Goal: Information Seeking & Learning: Find specific fact

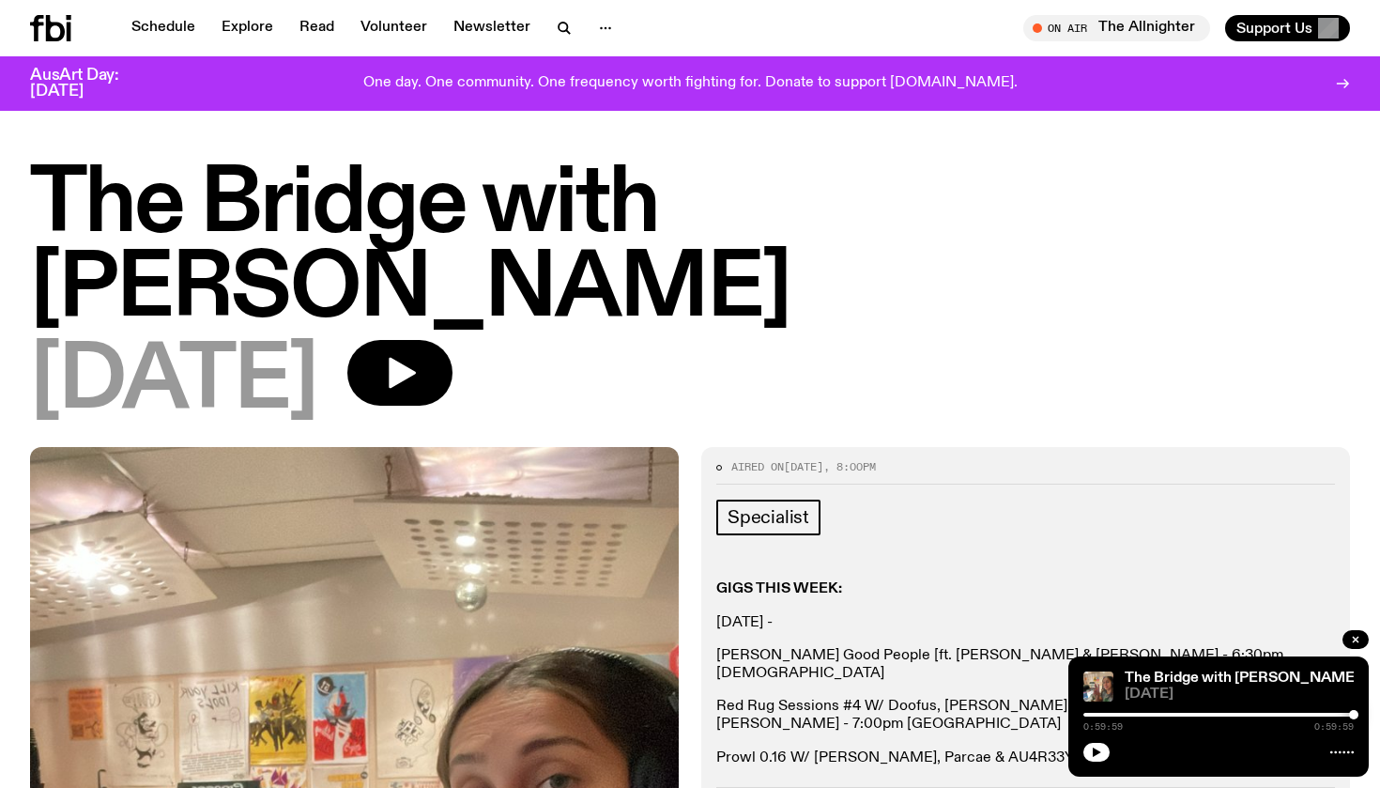
scroll to position [640, 0]
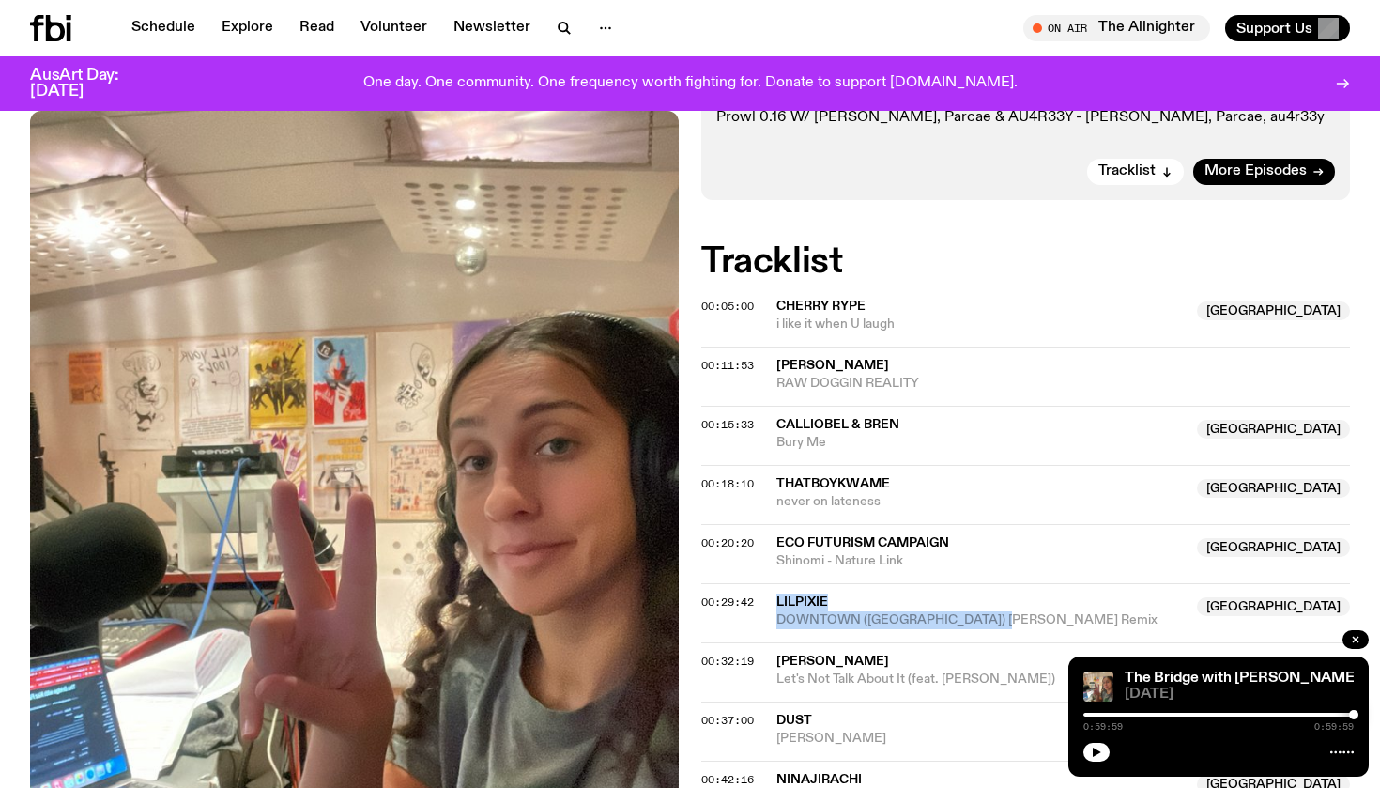
drag, startPoint x: 1017, startPoint y: 505, endPoint x: 780, endPoint y: 478, distance: 238.1
click at [780, 583] on div "00:29:42 LILPIXIE NSW DOWNTOWN ([GEOGRAPHIC_DATA]) Tanssi Remix [GEOGRAPHIC_DAT…" at bounding box center [1025, 612] width 649 height 59
drag, startPoint x: 780, startPoint y: 478, endPoint x: 1019, endPoint y: 498, distance: 239.3
click at [1019, 583] on div "00:29:42 LILPIXIE NSW DOWNTOWN ([GEOGRAPHIC_DATA]) Tanssi Remix [GEOGRAPHIC_DAT…" at bounding box center [1025, 612] width 649 height 59
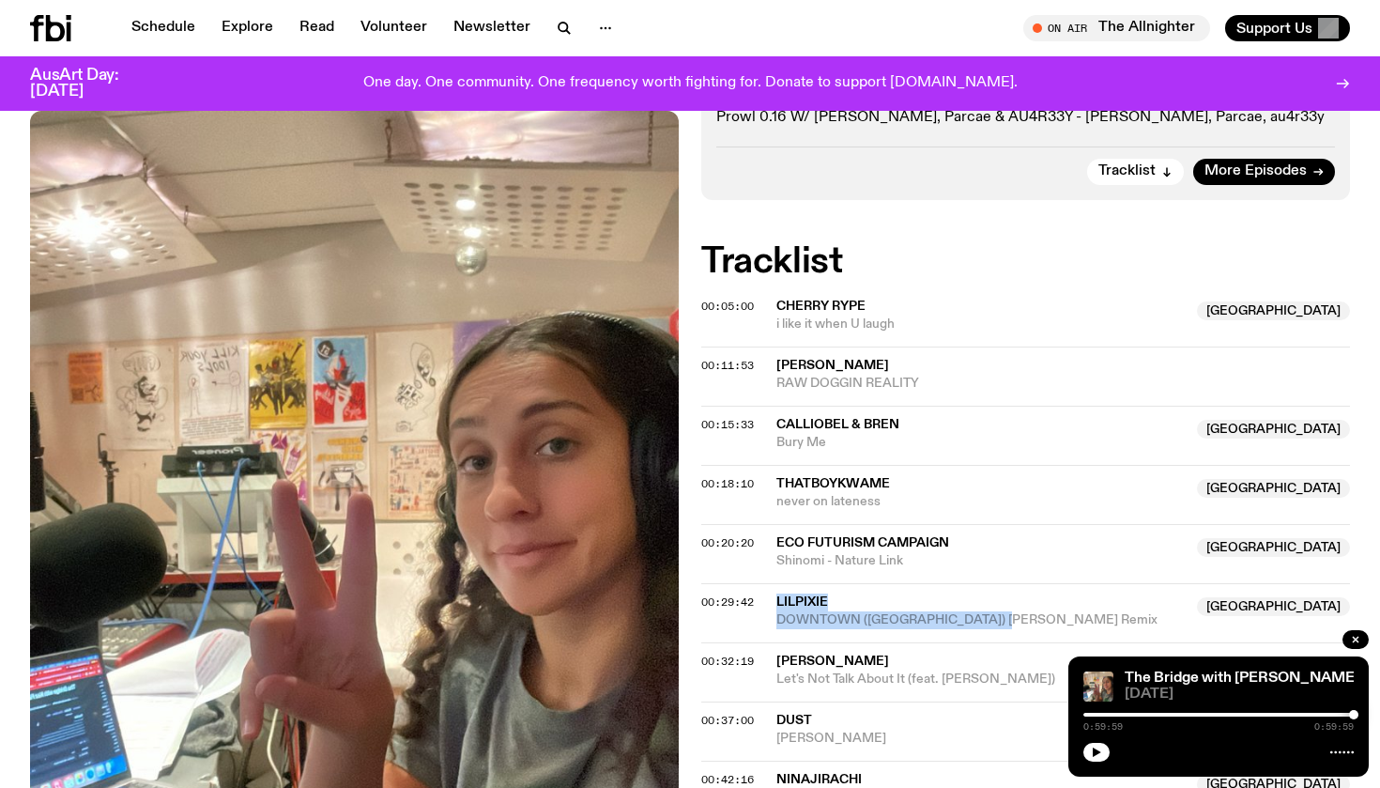
copy div "LILPIXIE NSW DOWNTOWN ([GEOGRAPHIC_DATA]) [PERSON_NAME] Remix"
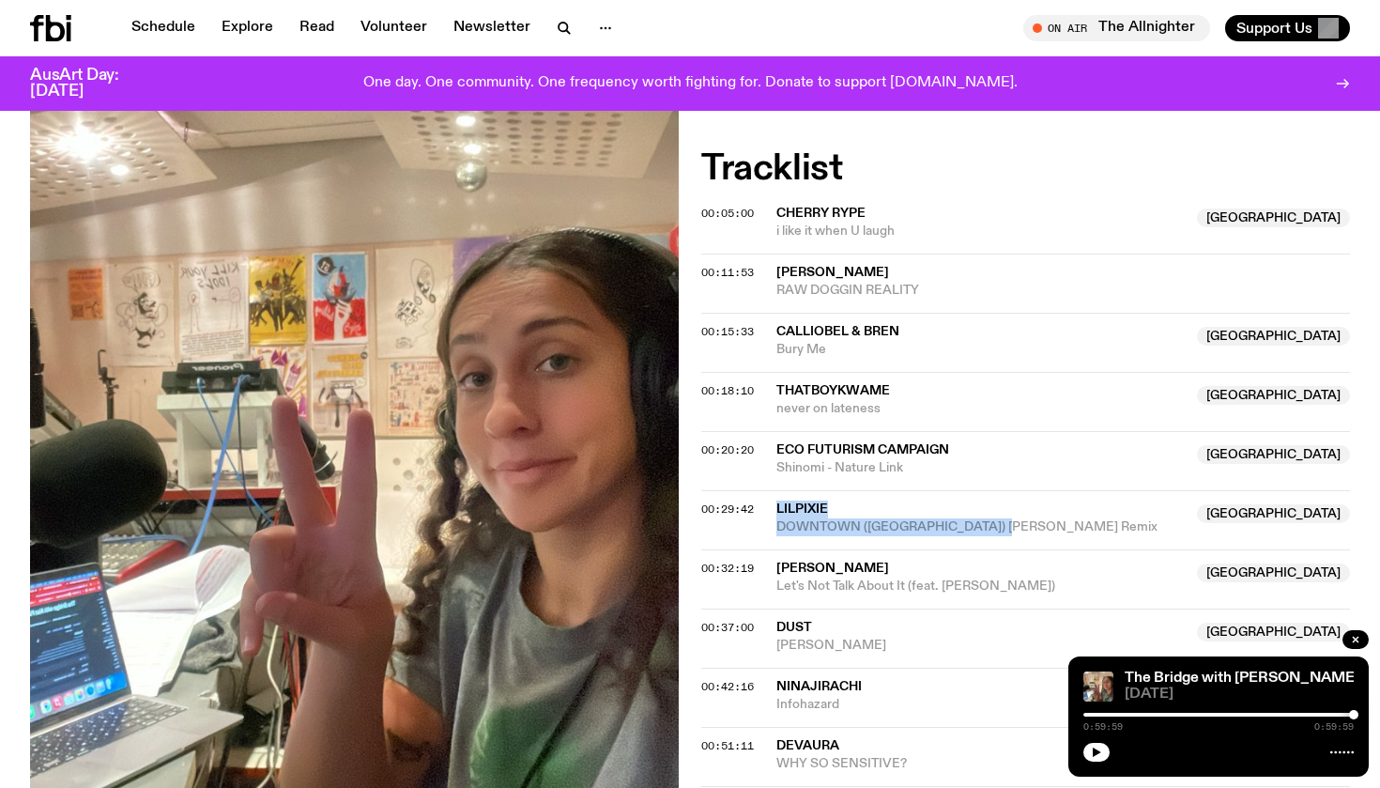
scroll to position [788, 0]
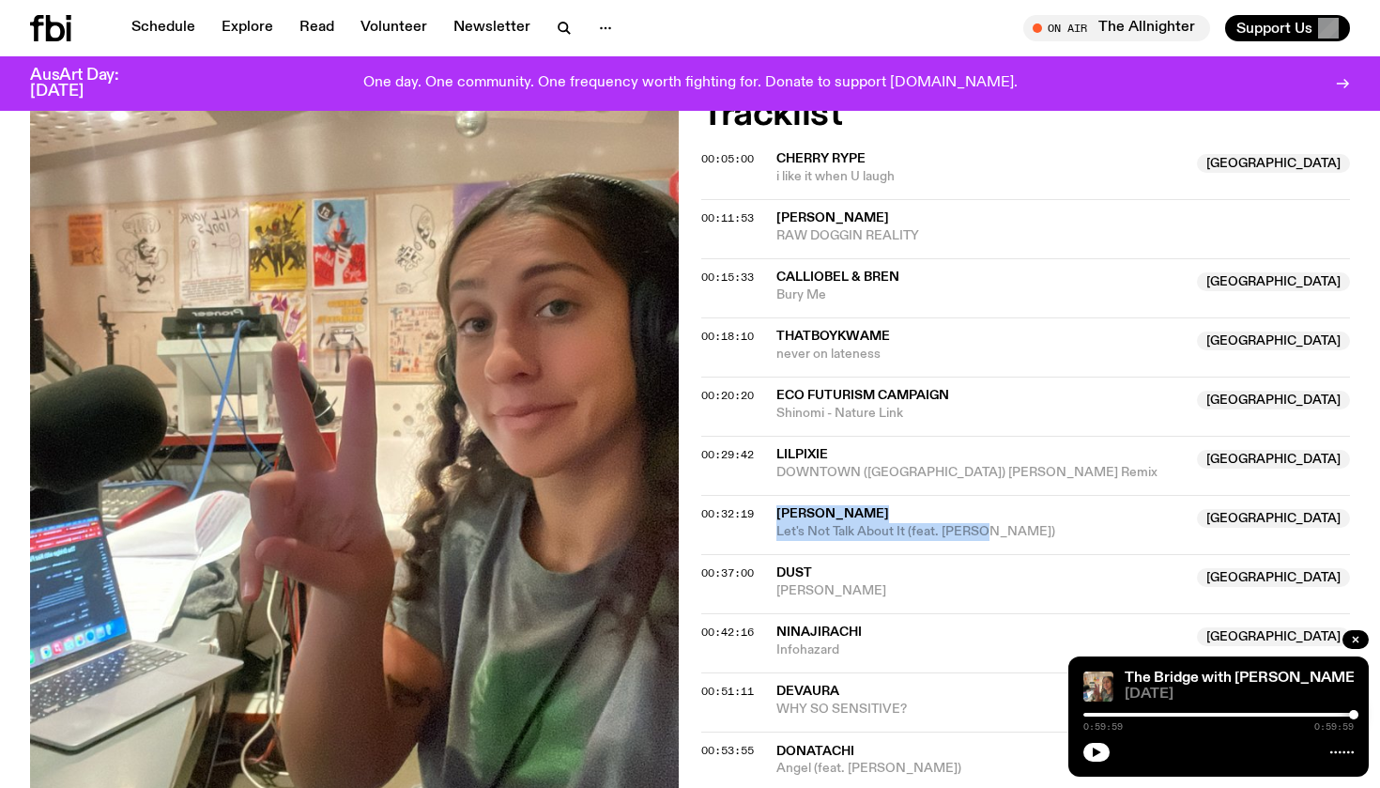
drag, startPoint x: 989, startPoint y: 411, endPoint x: 780, endPoint y: 389, distance: 209.6
click at [780, 495] on div "00:32:19 [PERSON_NAME] NSW Let's Not Talk About It (feat. [PERSON_NAME]) [GEOGR…" at bounding box center [1025, 524] width 649 height 59
drag, startPoint x: 780, startPoint y: 389, endPoint x: 985, endPoint y: 420, distance: 207.0
click at [985, 495] on div "00:32:19 [PERSON_NAME] NSW Let's Not Talk About It (feat. [PERSON_NAME]) [GEOGR…" at bounding box center [1025, 524] width 649 height 59
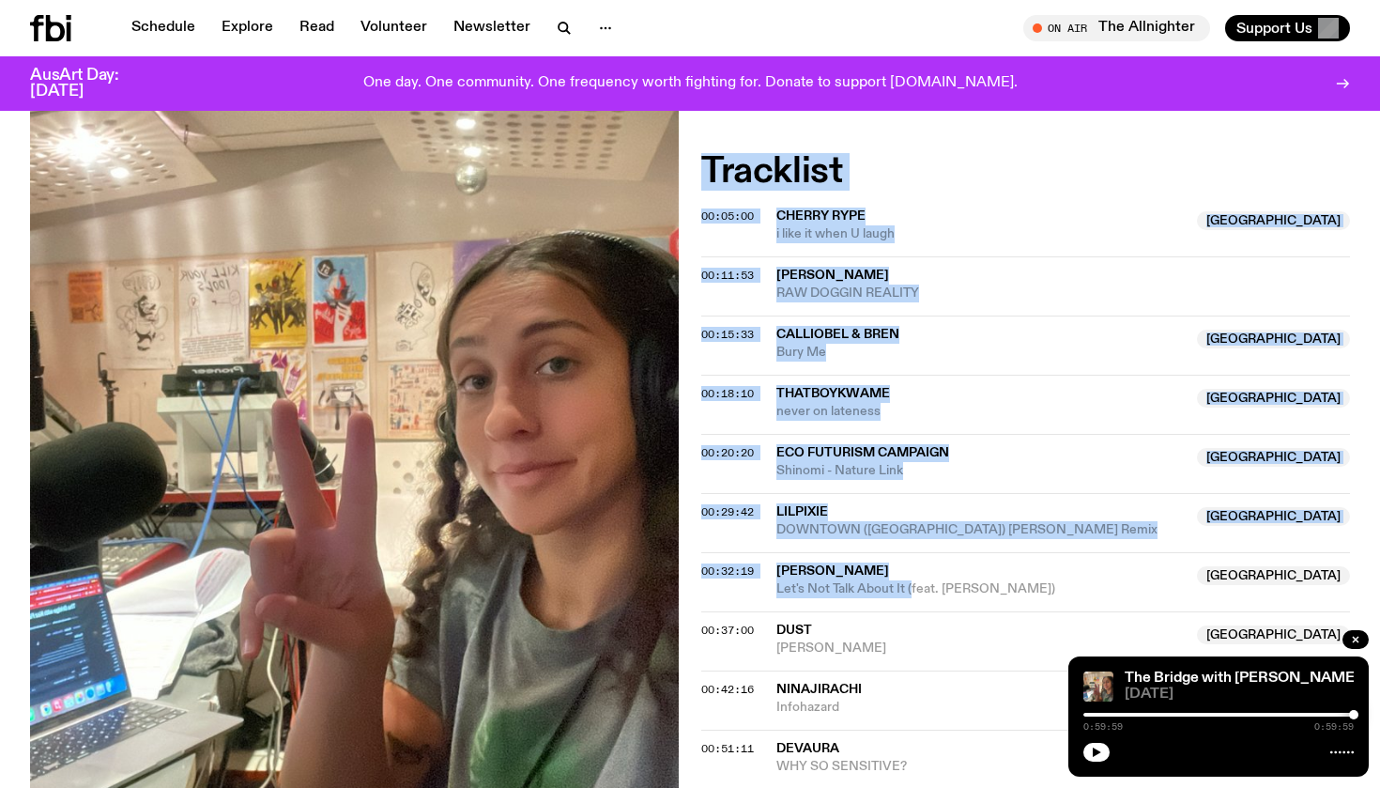
scroll to position [696, 0]
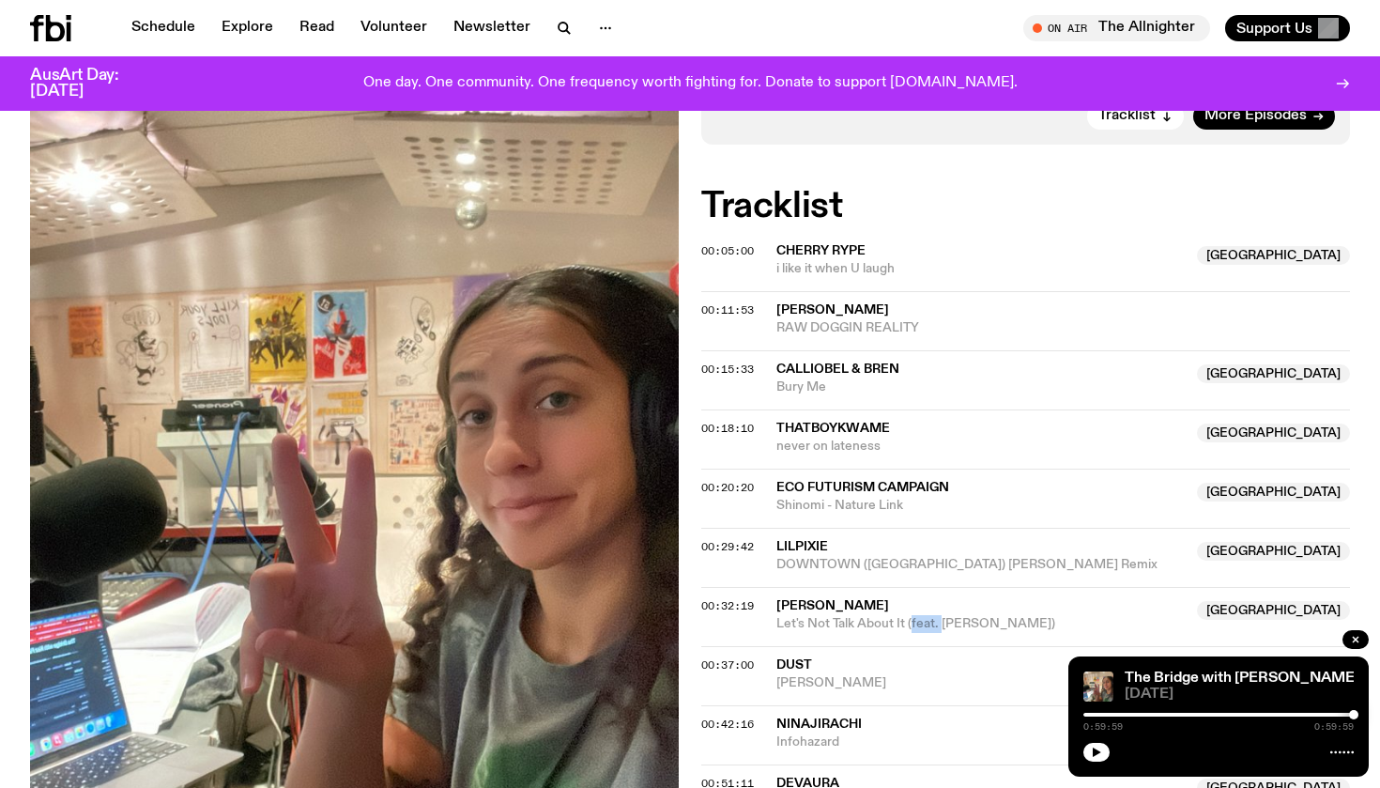
drag, startPoint x: 912, startPoint y: 413, endPoint x: 944, endPoint y: 503, distance: 95.9
click at [944, 615] on span "Let's Not Talk About It (feat. [PERSON_NAME])" at bounding box center [980, 624] width 409 height 18
click at [977, 597] on div "Copied" at bounding box center [980, 615] width 409 height 36
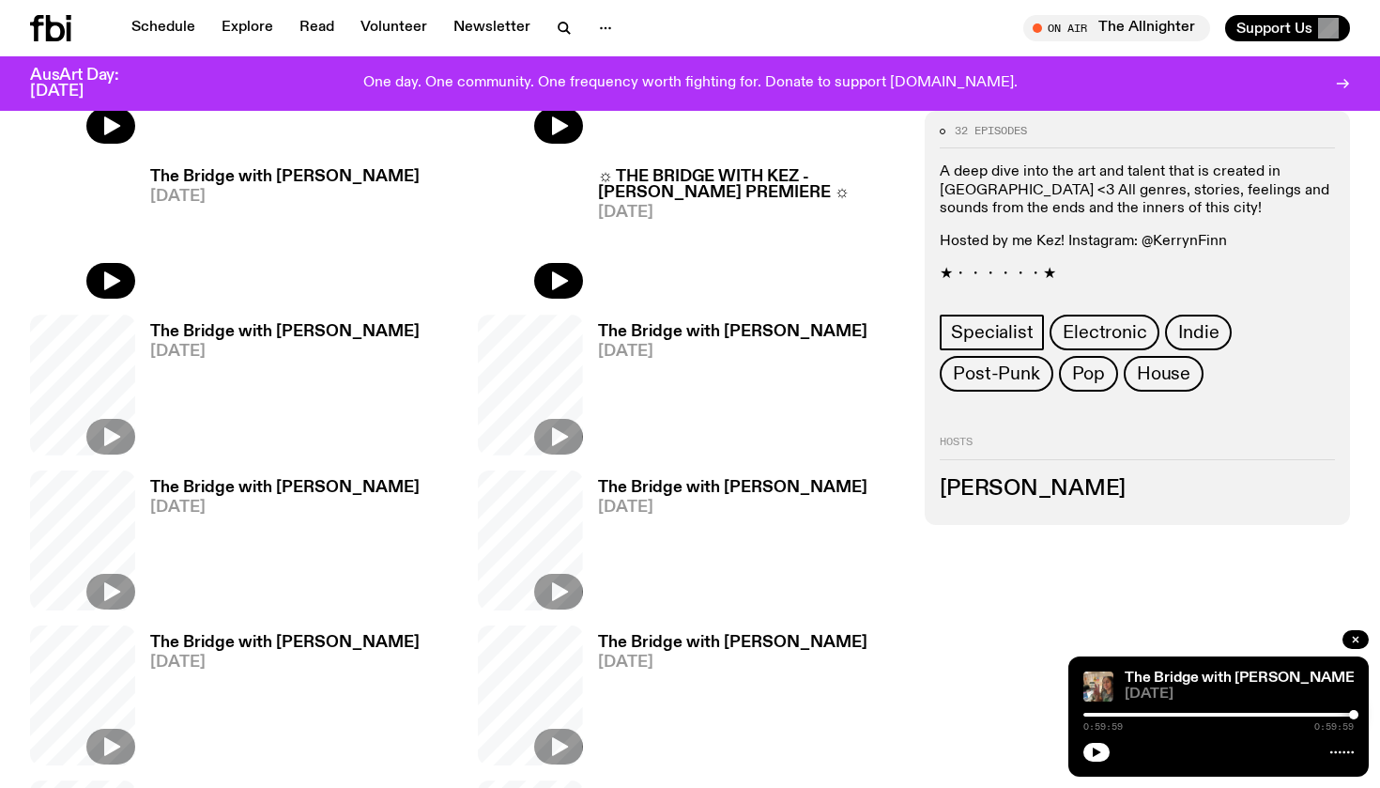
scroll to position [1647, 0]
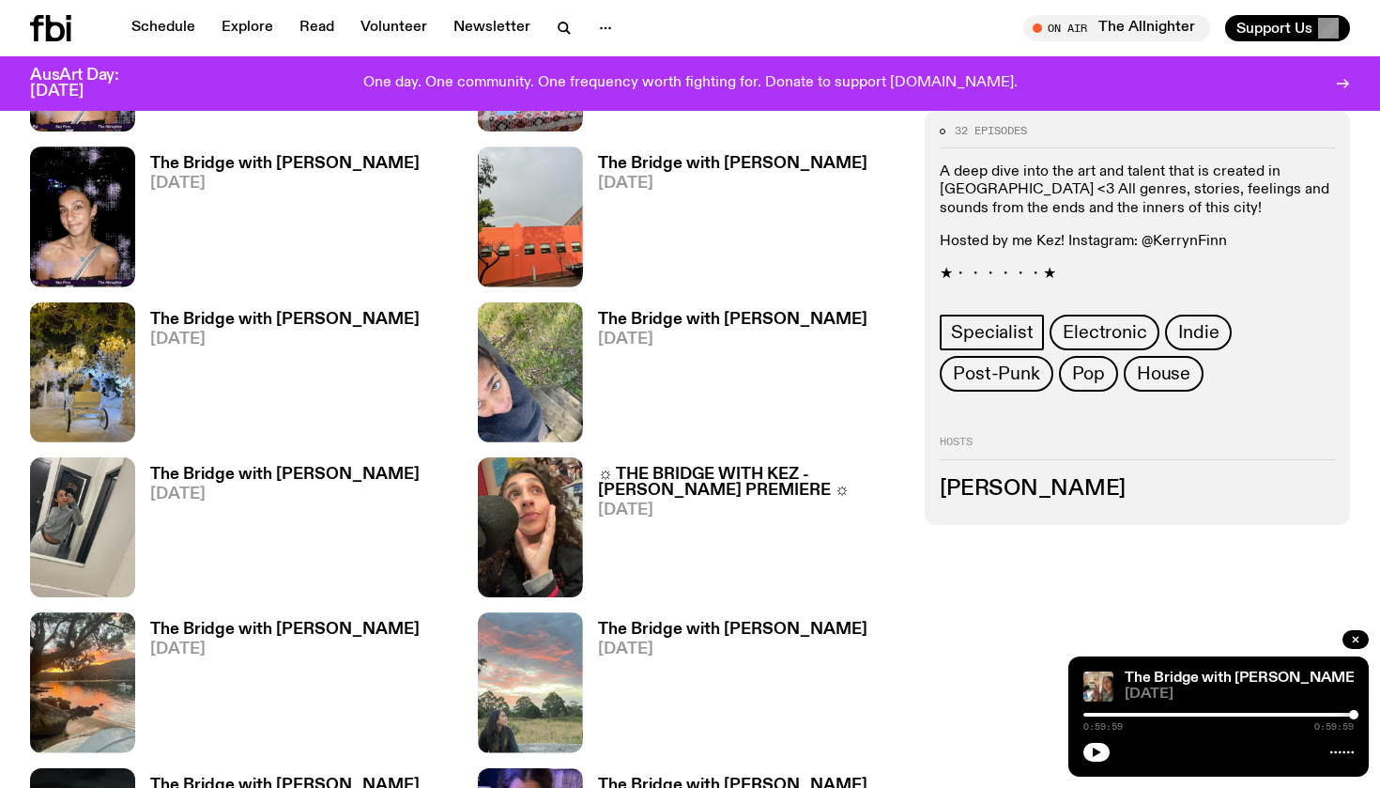
click at [626, 467] on h3 "☼ THE BRIDGE WITH KEZ - [PERSON_NAME] PREMIERE ☼" at bounding box center [750, 483] width 305 height 32
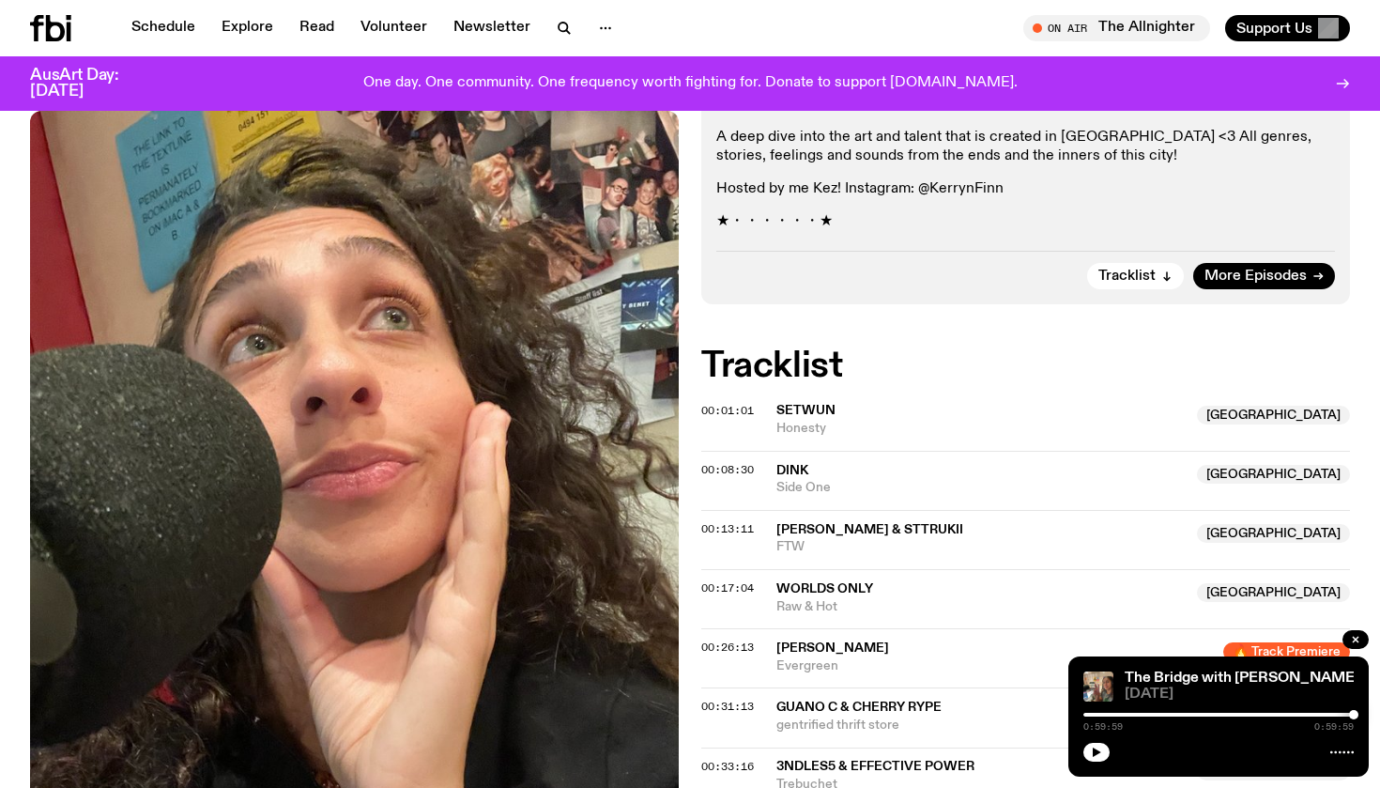
scroll to position [624, 0]
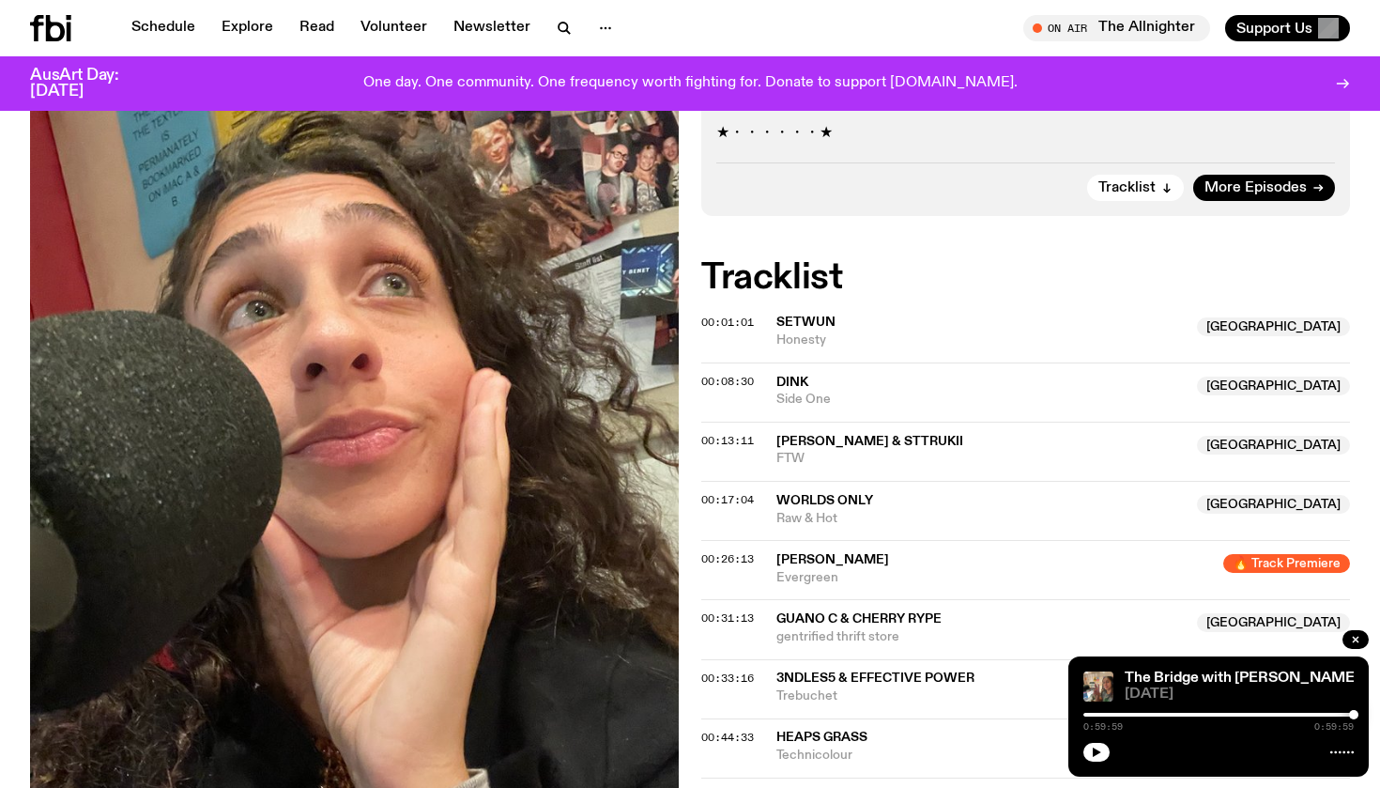
click at [798, 315] on span "Setwun" at bounding box center [805, 321] width 59 height 13
click at [784, 376] on span "Dink" at bounding box center [792, 382] width 32 height 13
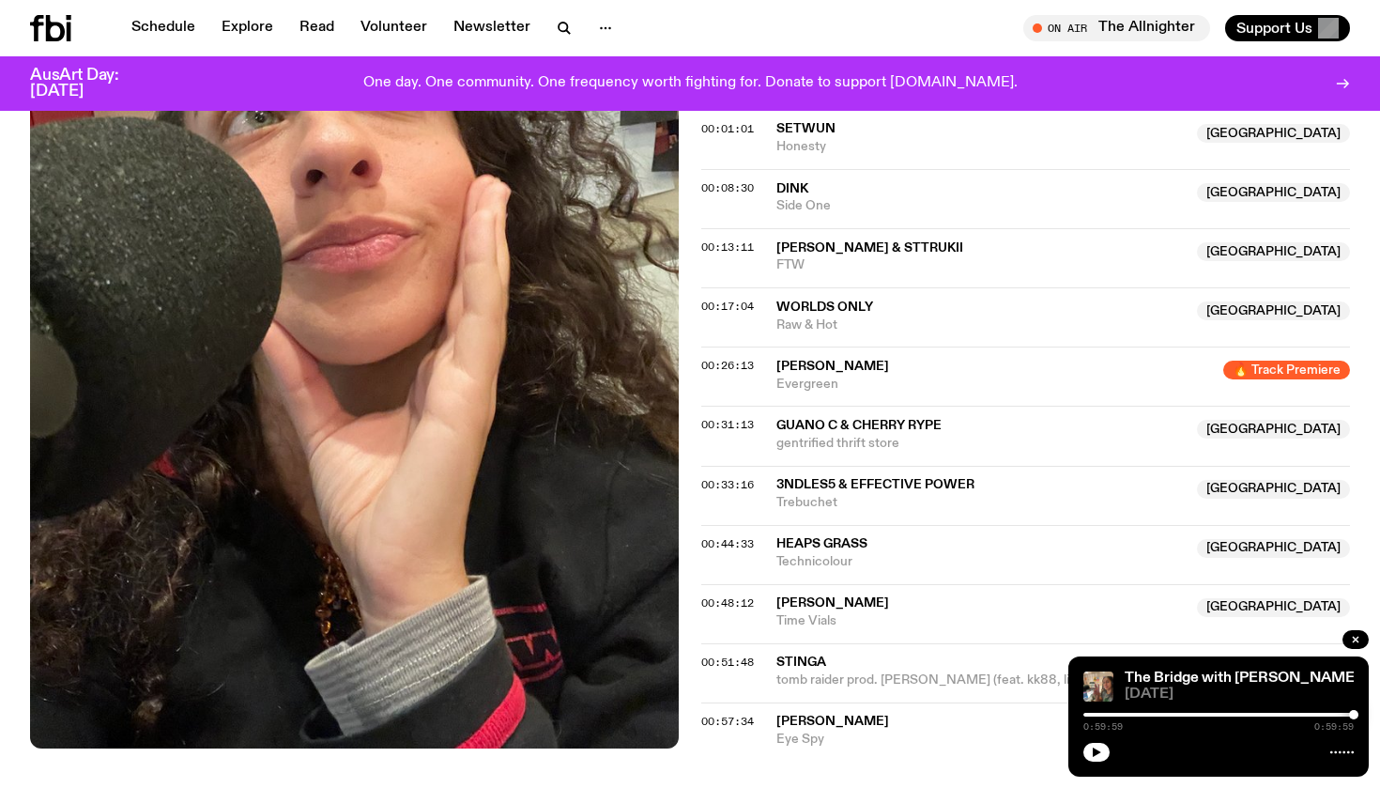
scroll to position [856, 0]
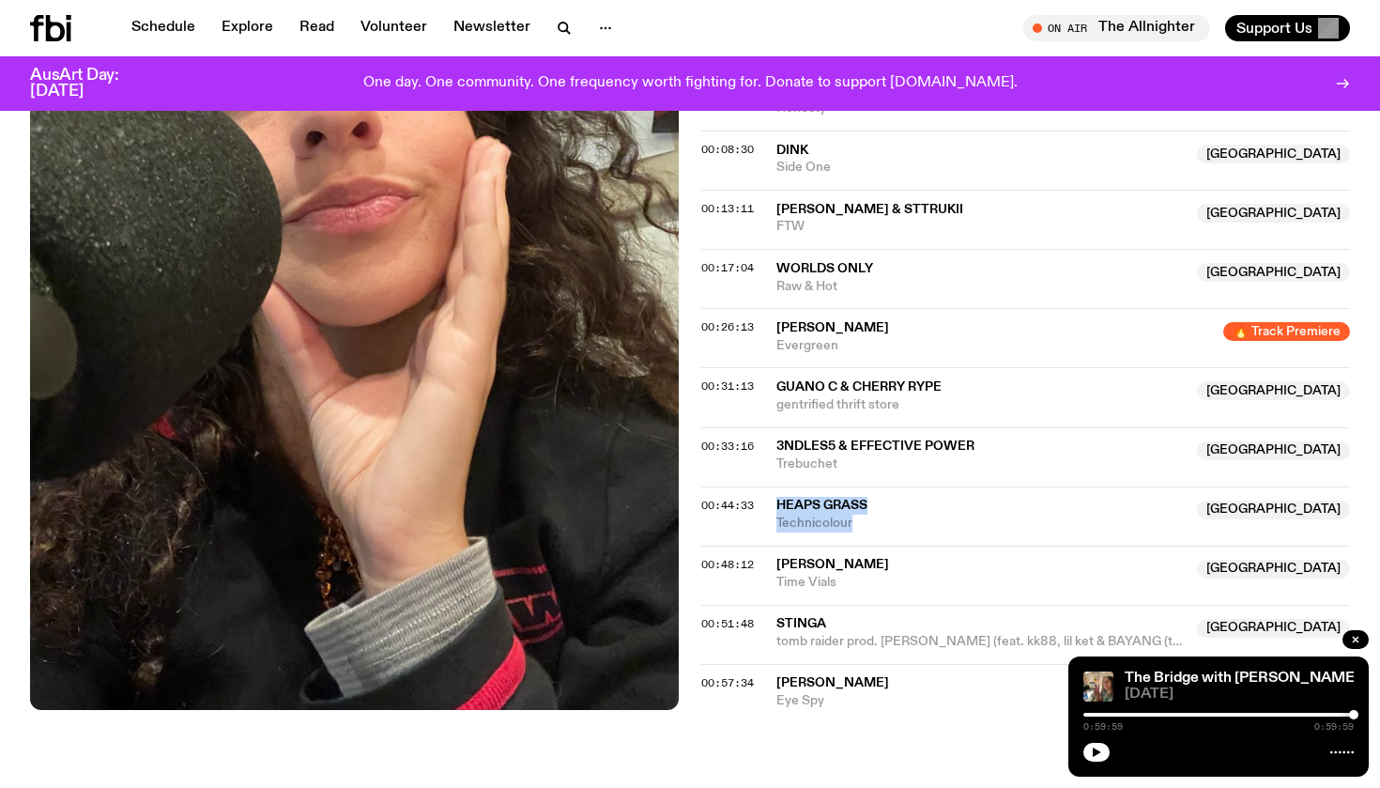
drag, startPoint x: 871, startPoint y: 418, endPoint x: 769, endPoint y: 408, distance: 102.8
click at [769, 486] on div "00:44:33 HEAPS GRASS NSW [GEOGRAPHIC_DATA] [GEOGRAPHIC_DATA]" at bounding box center [1025, 515] width 649 height 59
copy div "HEAPS GRASS NSW Technicolour"
drag, startPoint x: 849, startPoint y: 599, endPoint x: 778, endPoint y: 565, distance: 78.1
click at [778, 664] on div "00:57:34 [PERSON_NAME] NSW Eye Spy [GEOGRAPHIC_DATA]" at bounding box center [1025, 687] width 649 height 46
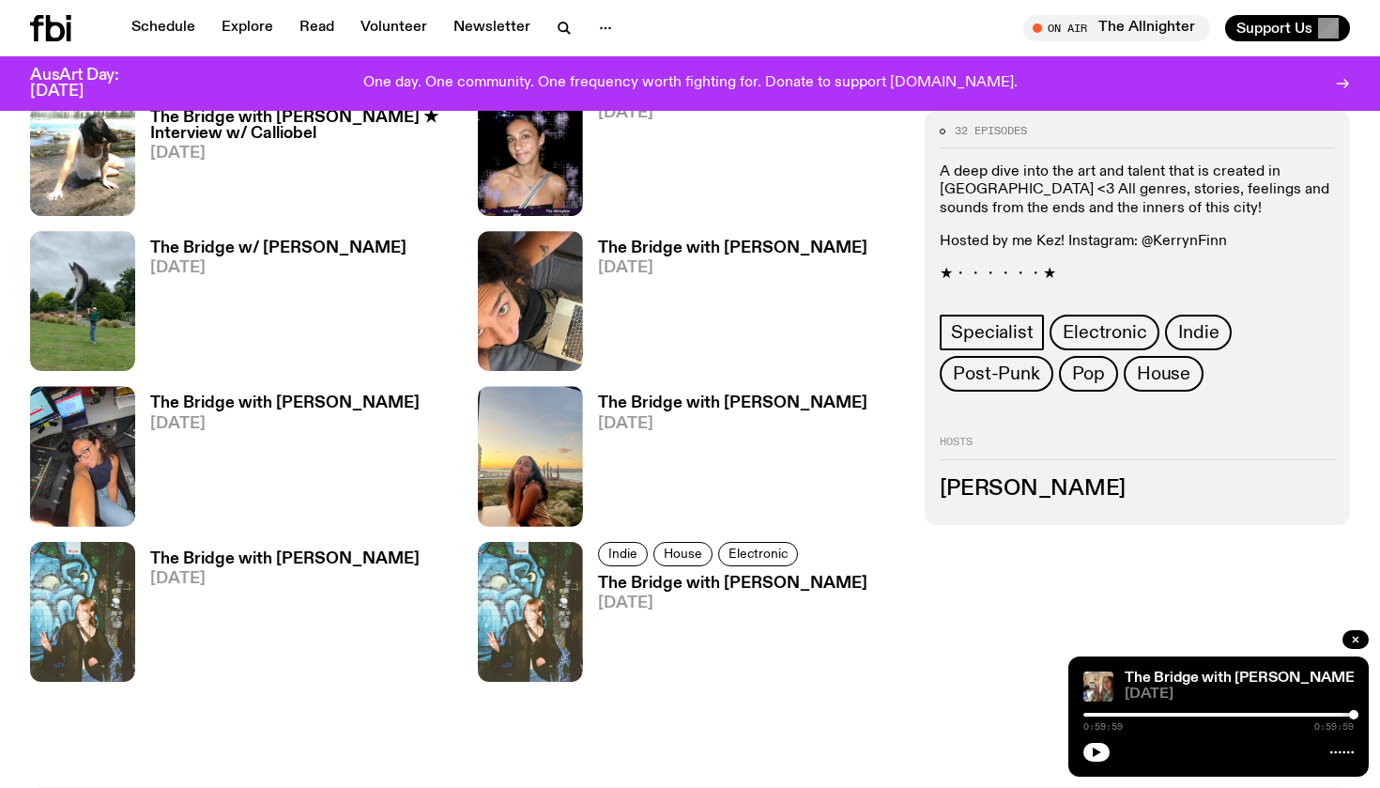
scroll to position [2991, 0]
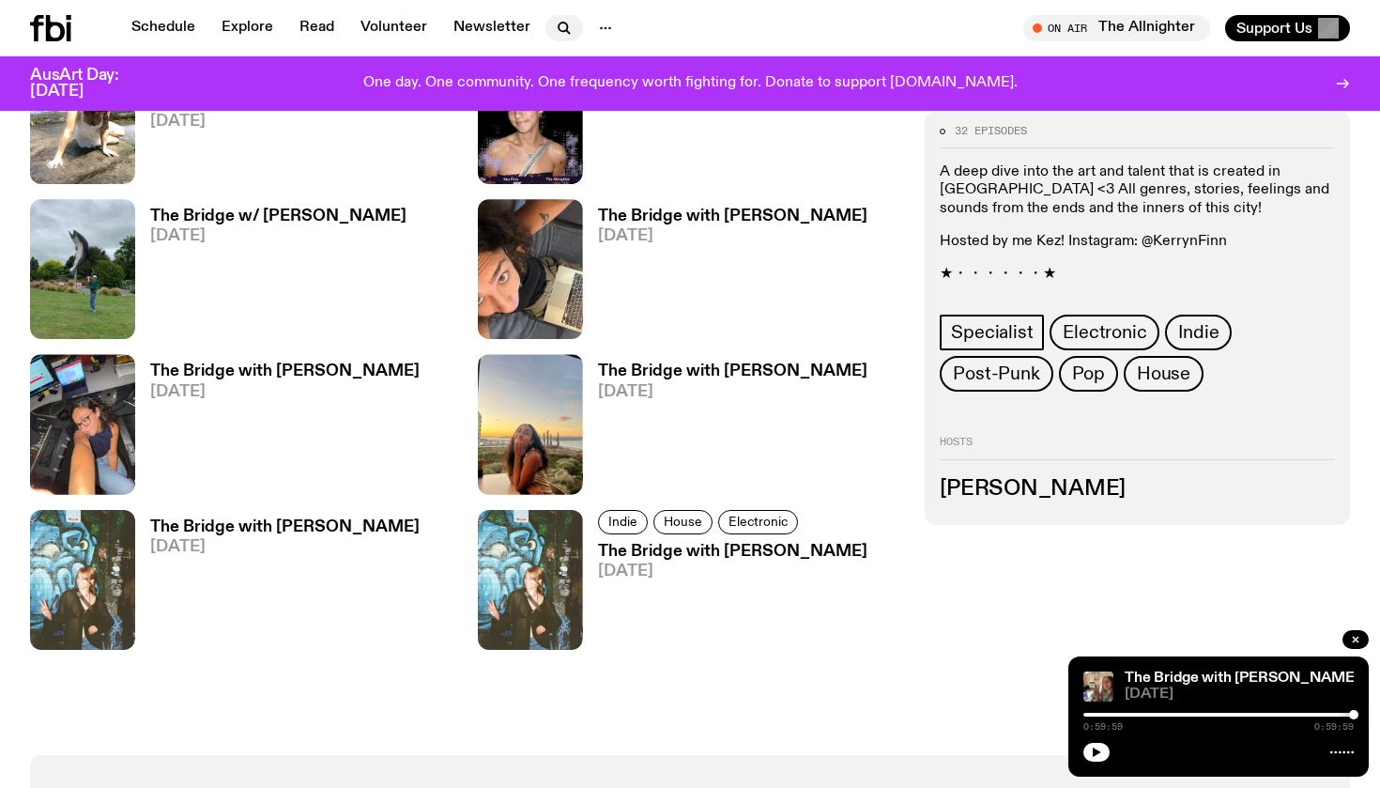
click at [553, 24] on icon "button" at bounding box center [564, 28] width 23 height 23
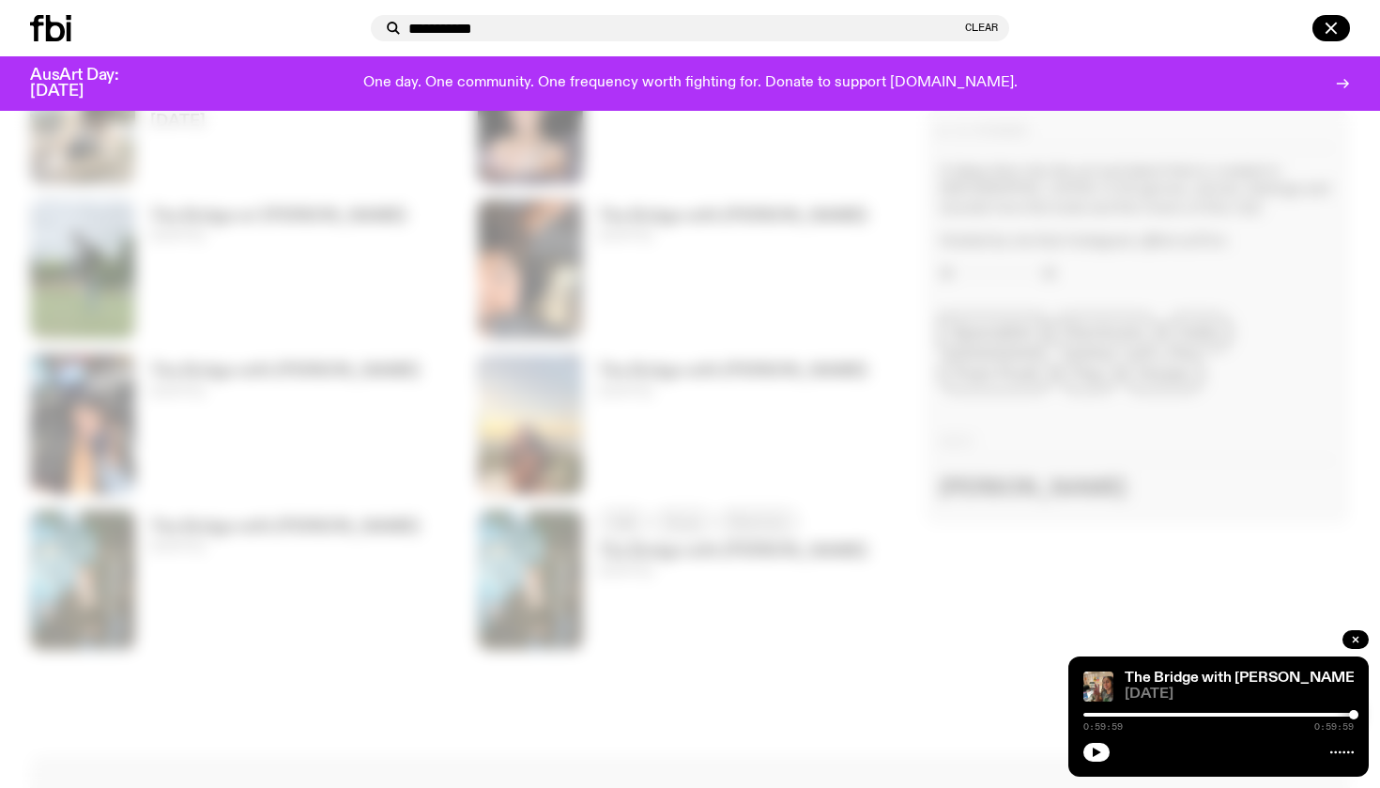
type input "**********"
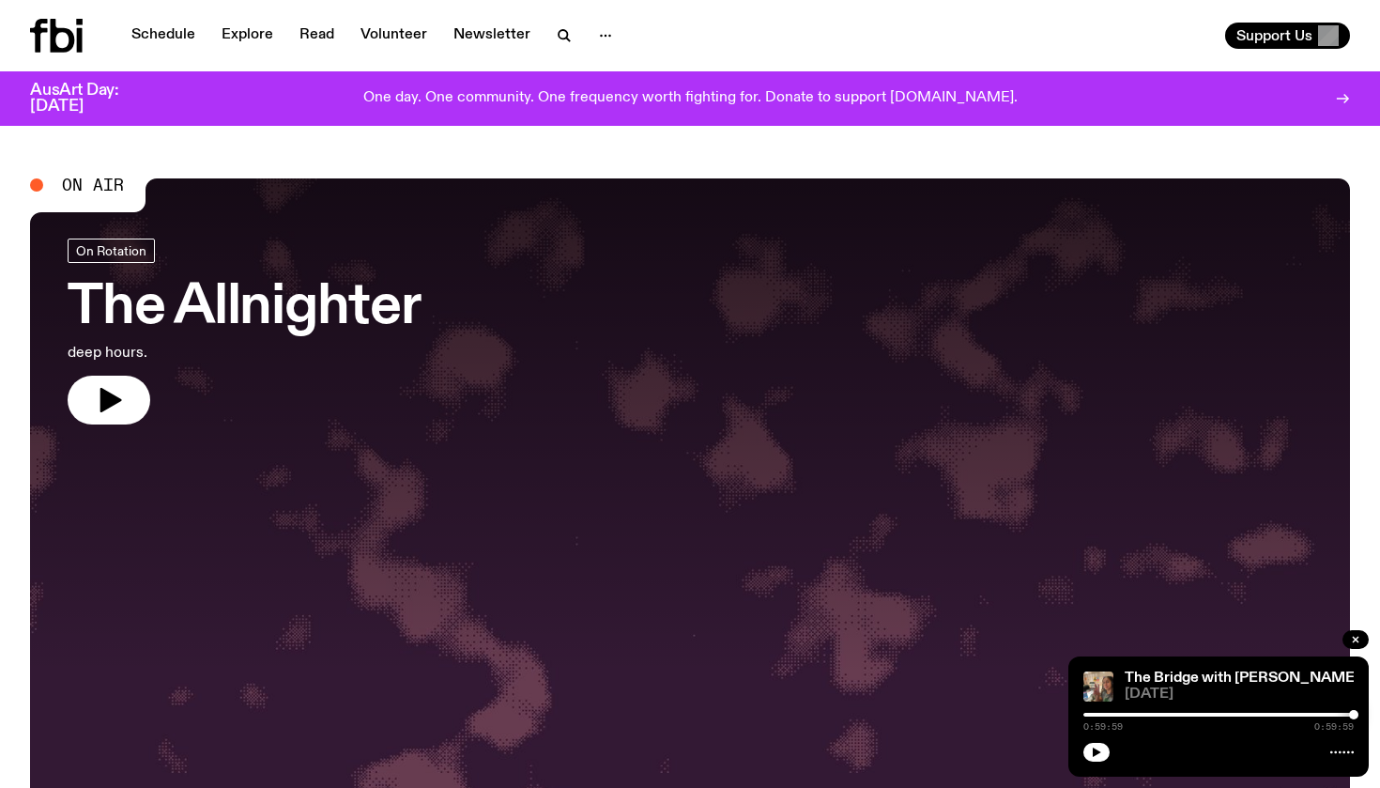
scroll to position [-1, 0]
click at [272, 315] on h3 "The Allnighter" at bounding box center [244, 308] width 353 height 53
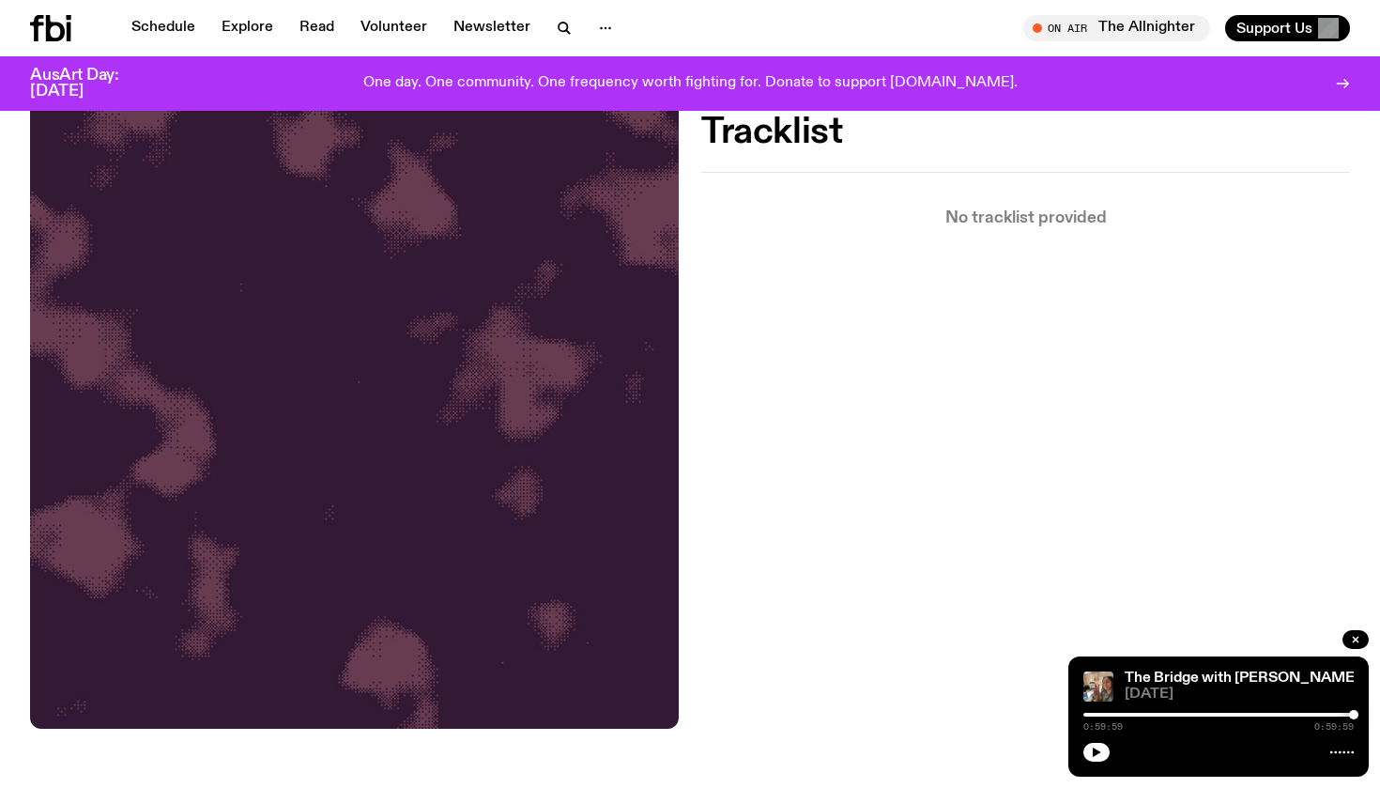
scroll to position [501, 0]
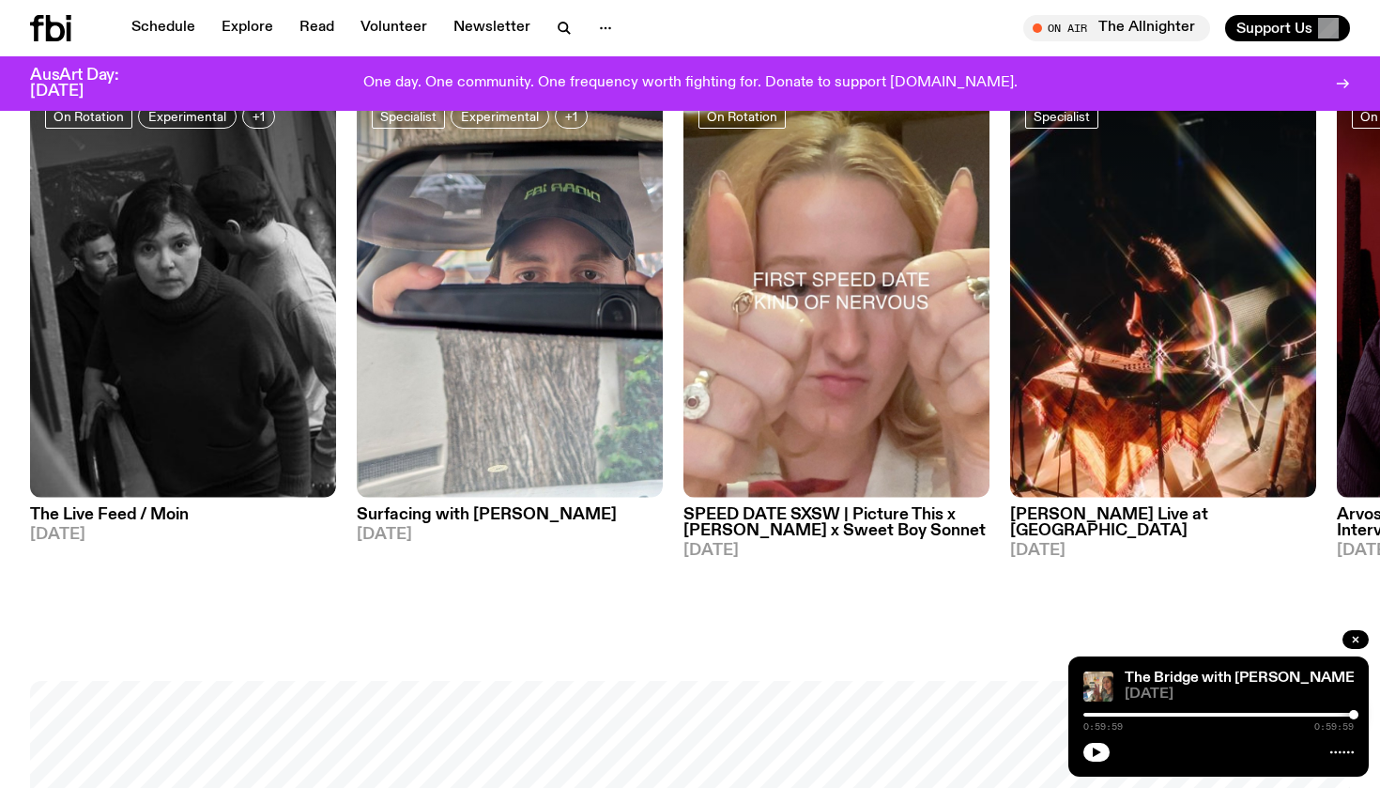
scroll to position [621, 0]
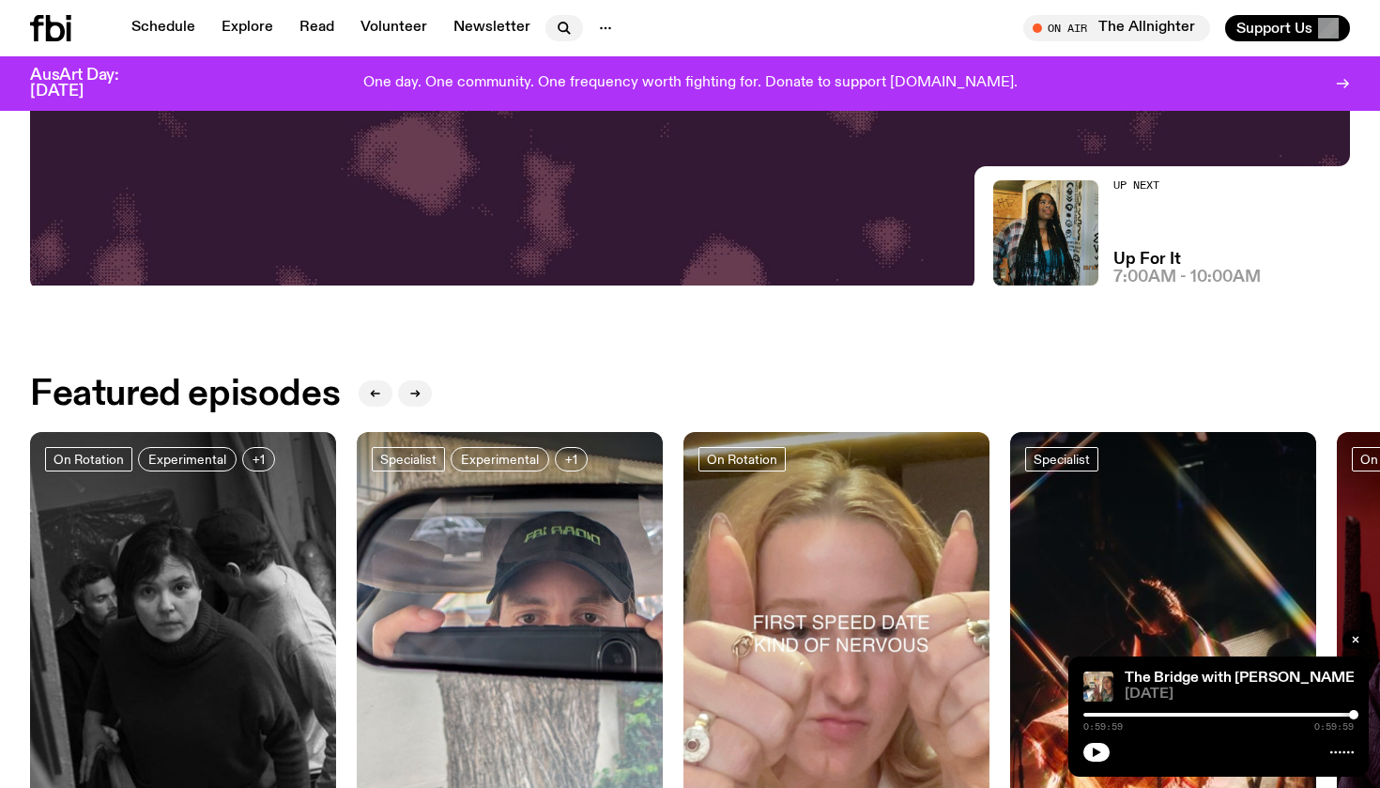
click at [554, 35] on icon "button" at bounding box center [564, 28] width 23 height 23
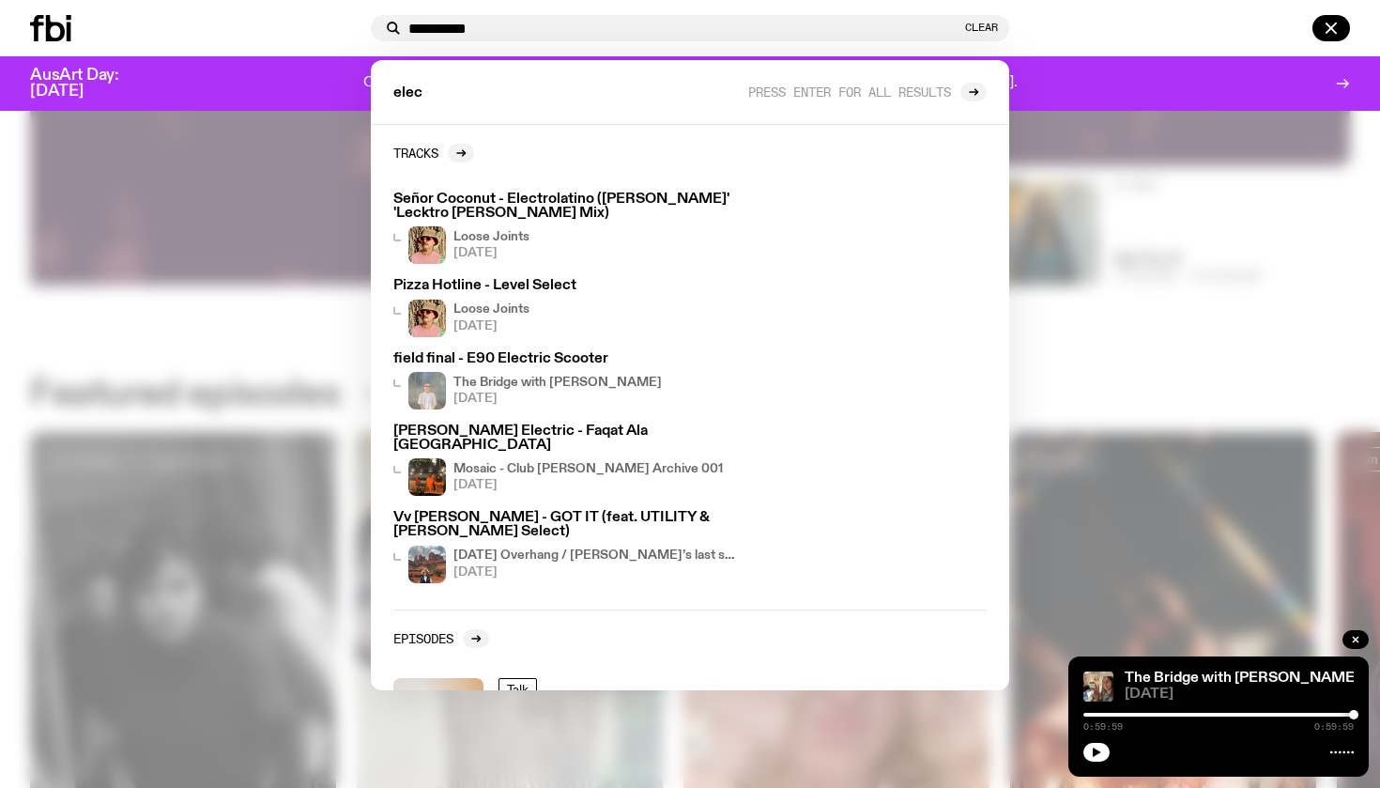
type input "**********"
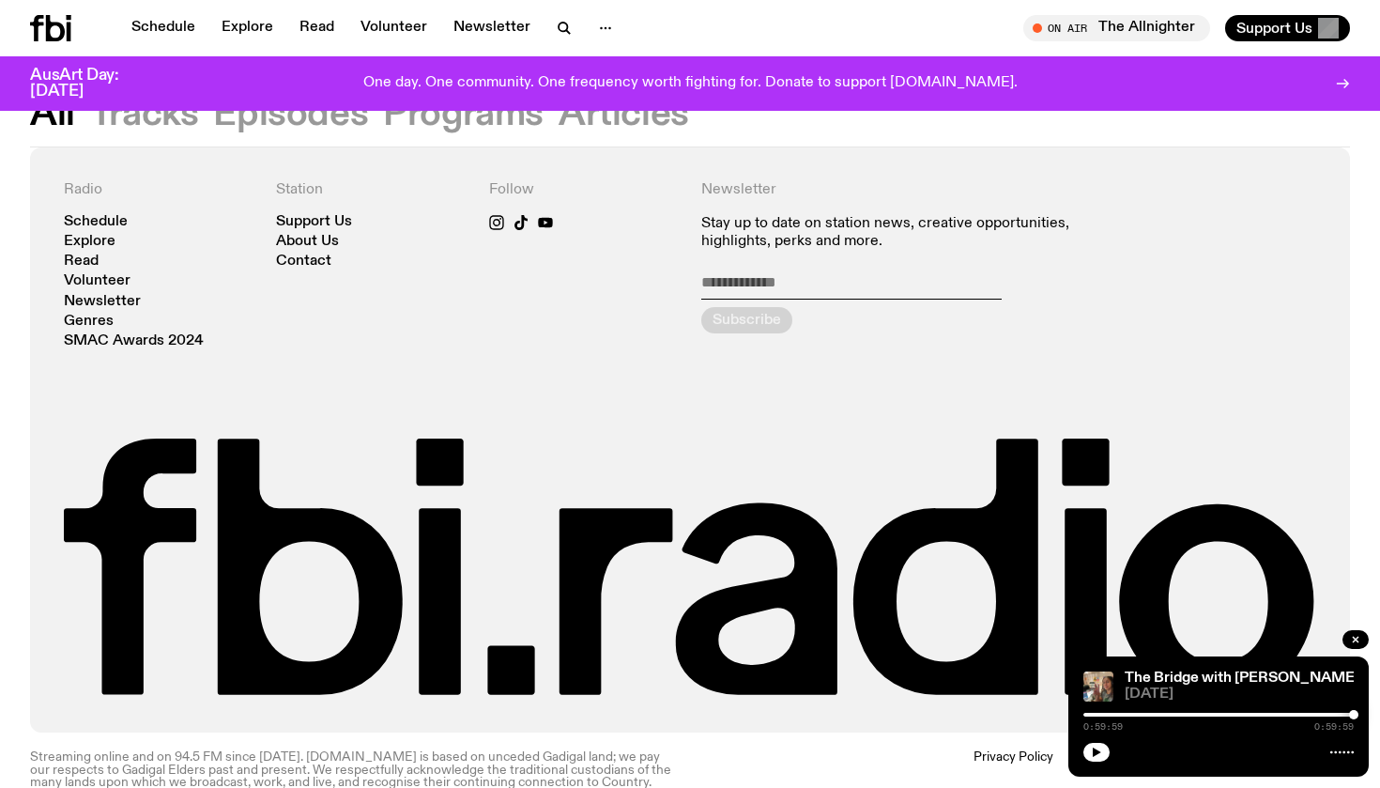
scroll to position [1149, 0]
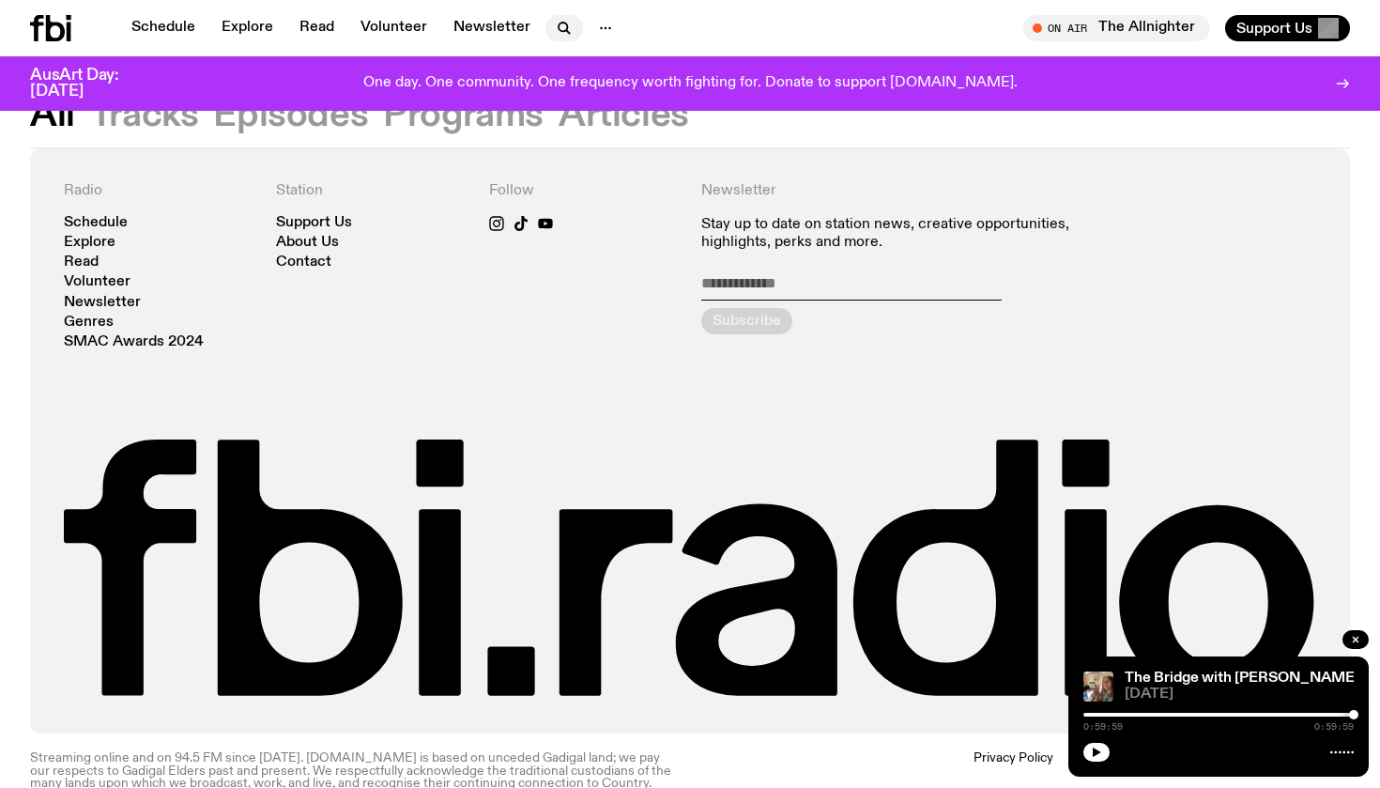
click at [559, 24] on icon "button" at bounding box center [563, 27] width 8 height 8
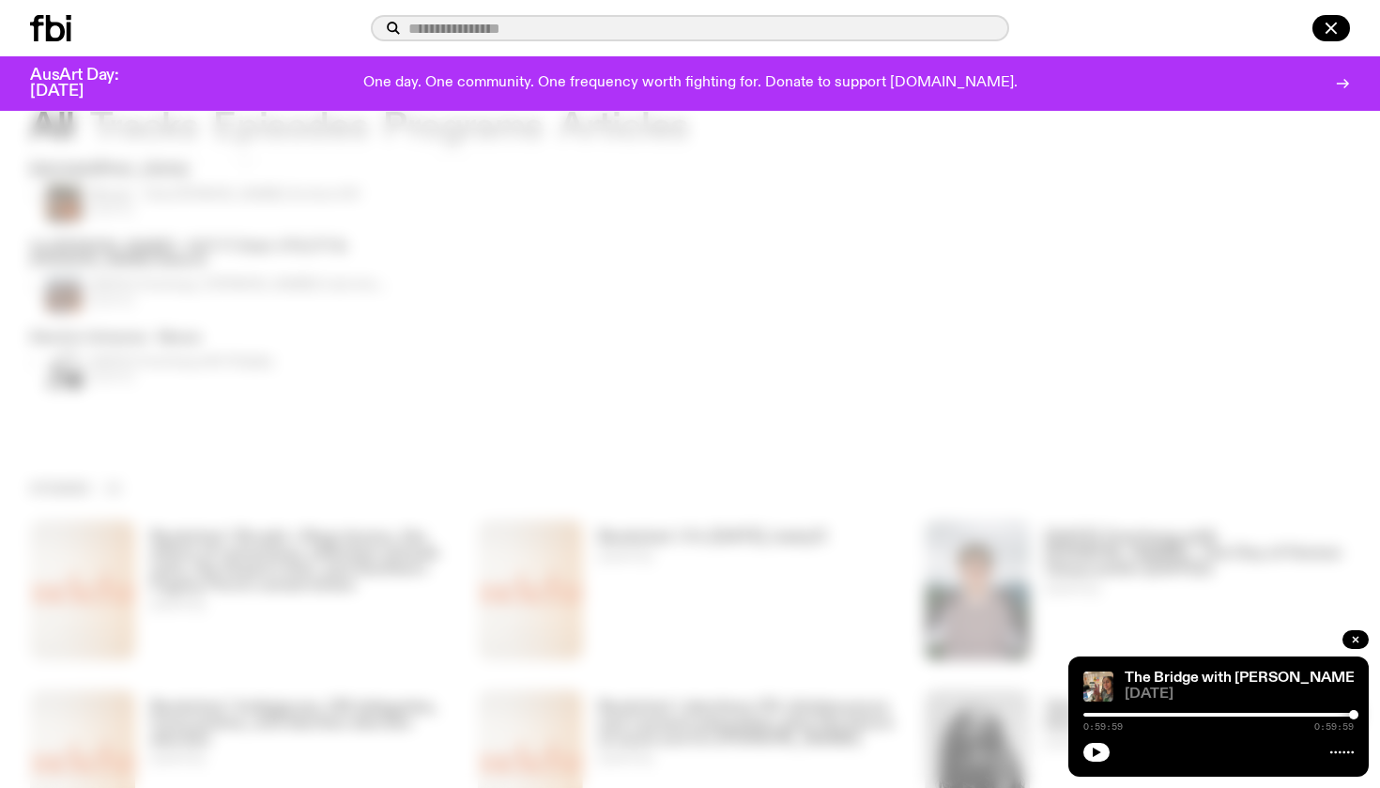
scroll to position [8, 0]
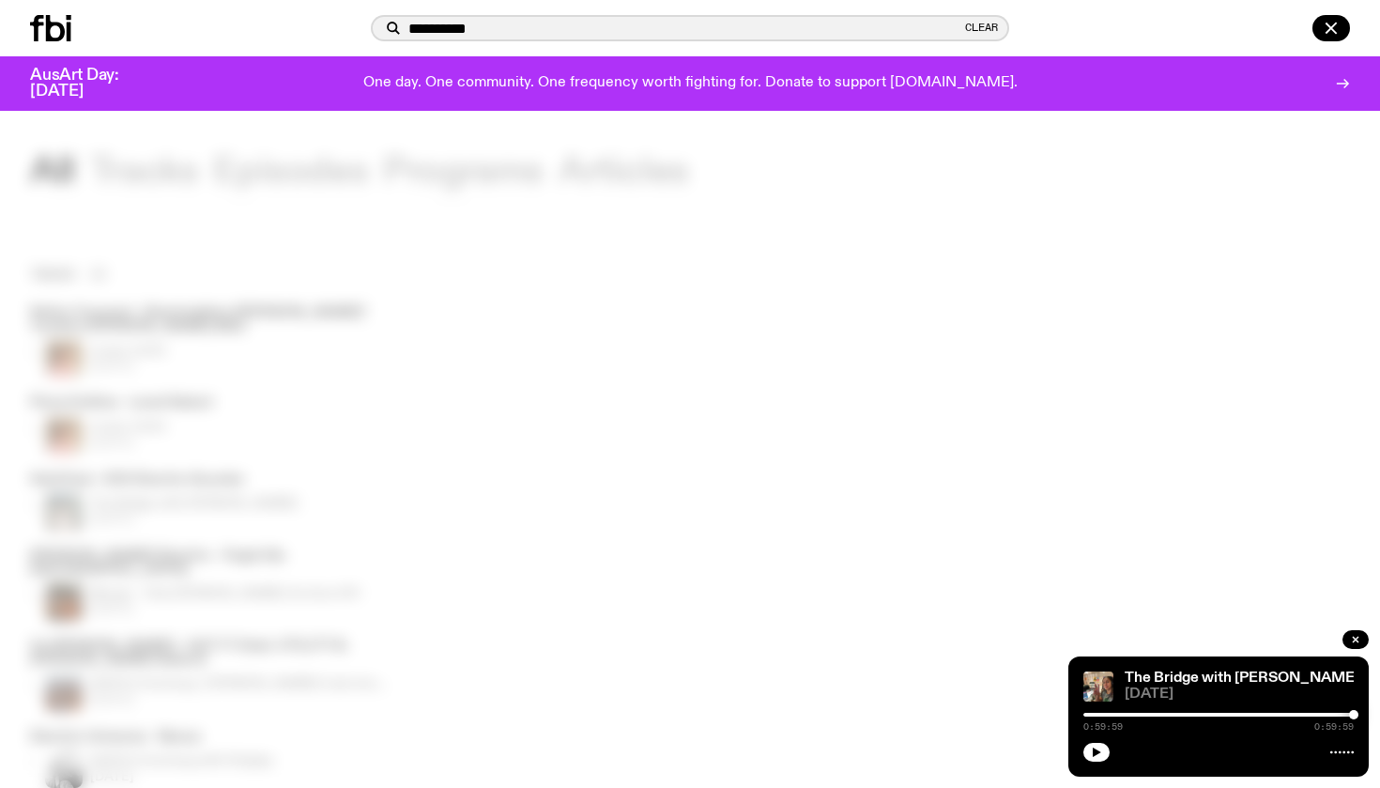
type input "**********"
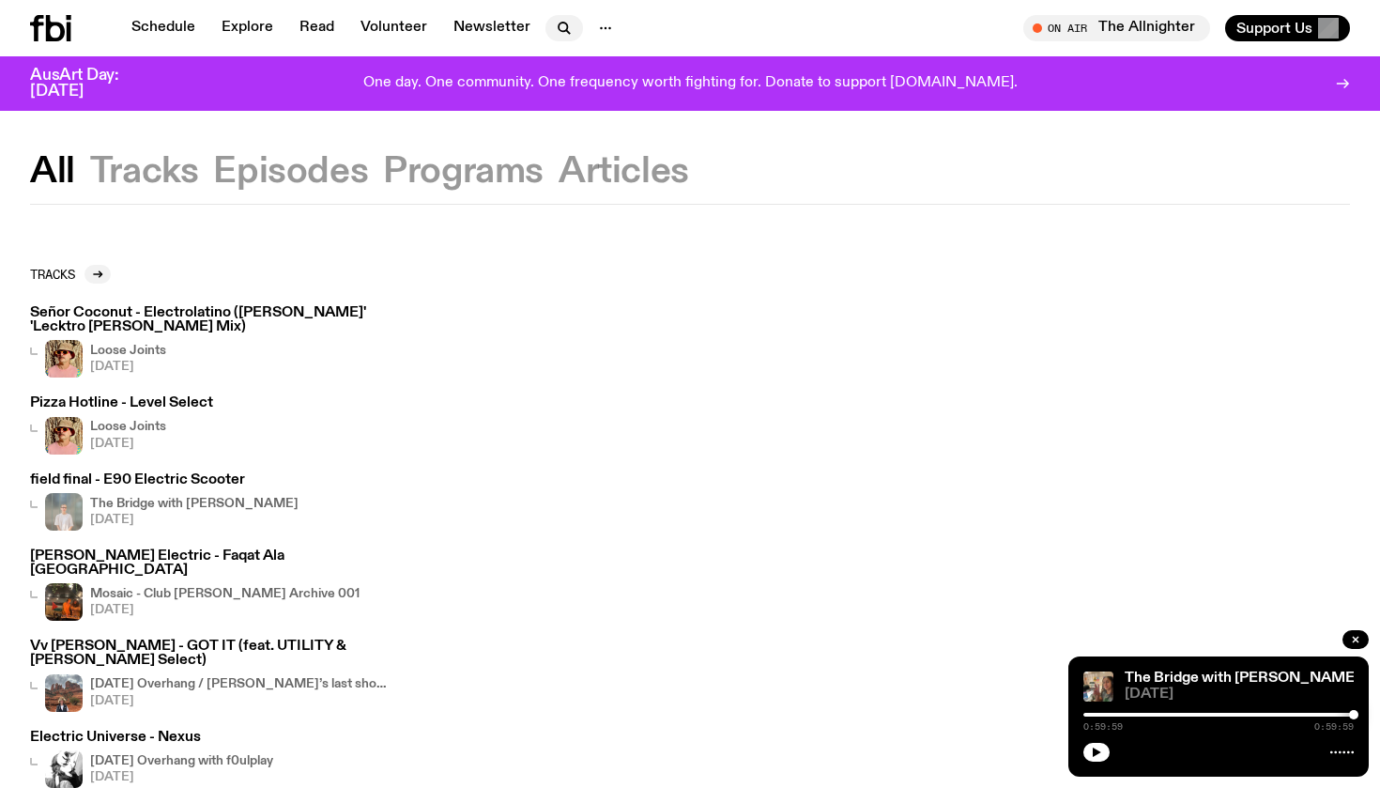
click at [545, 27] on button "button" at bounding box center [564, 28] width 38 height 26
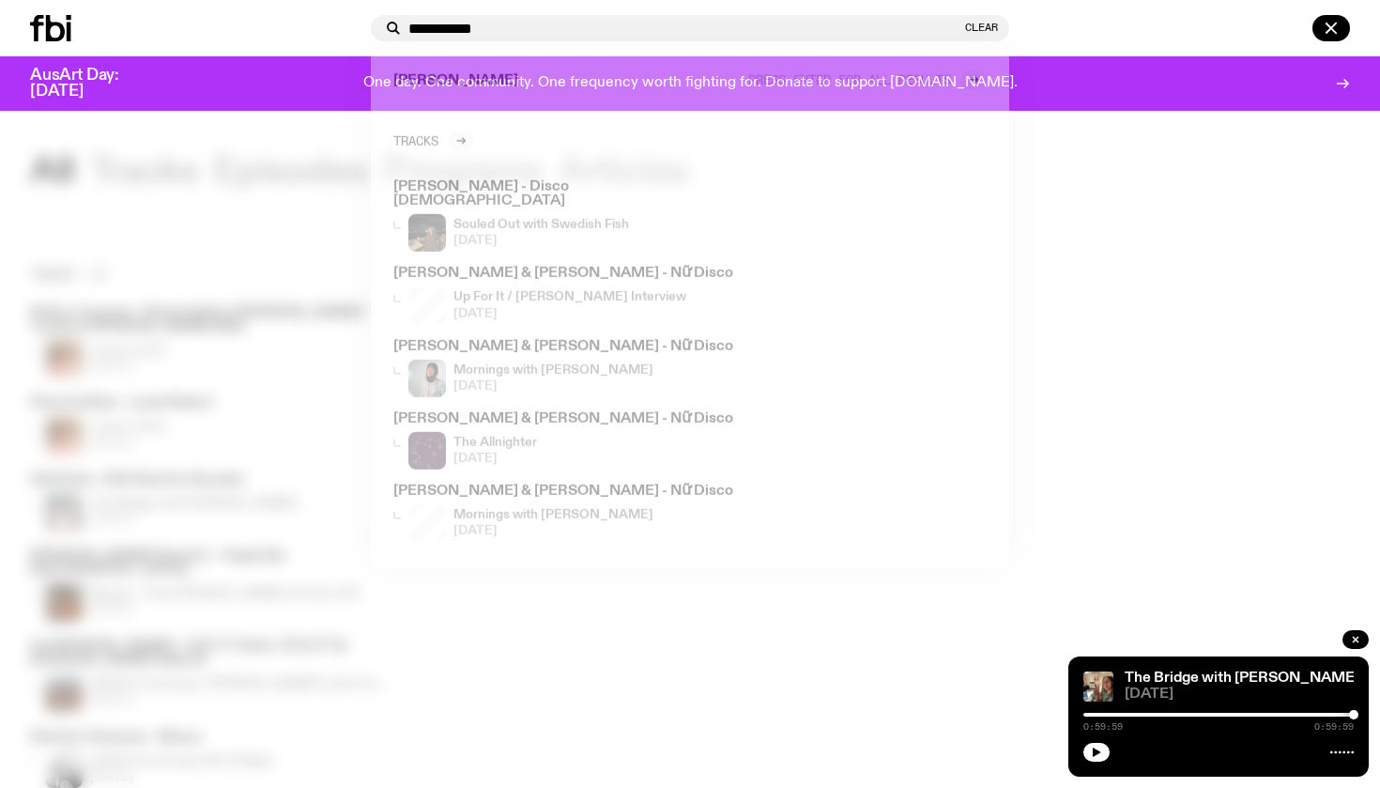
type input "**********"
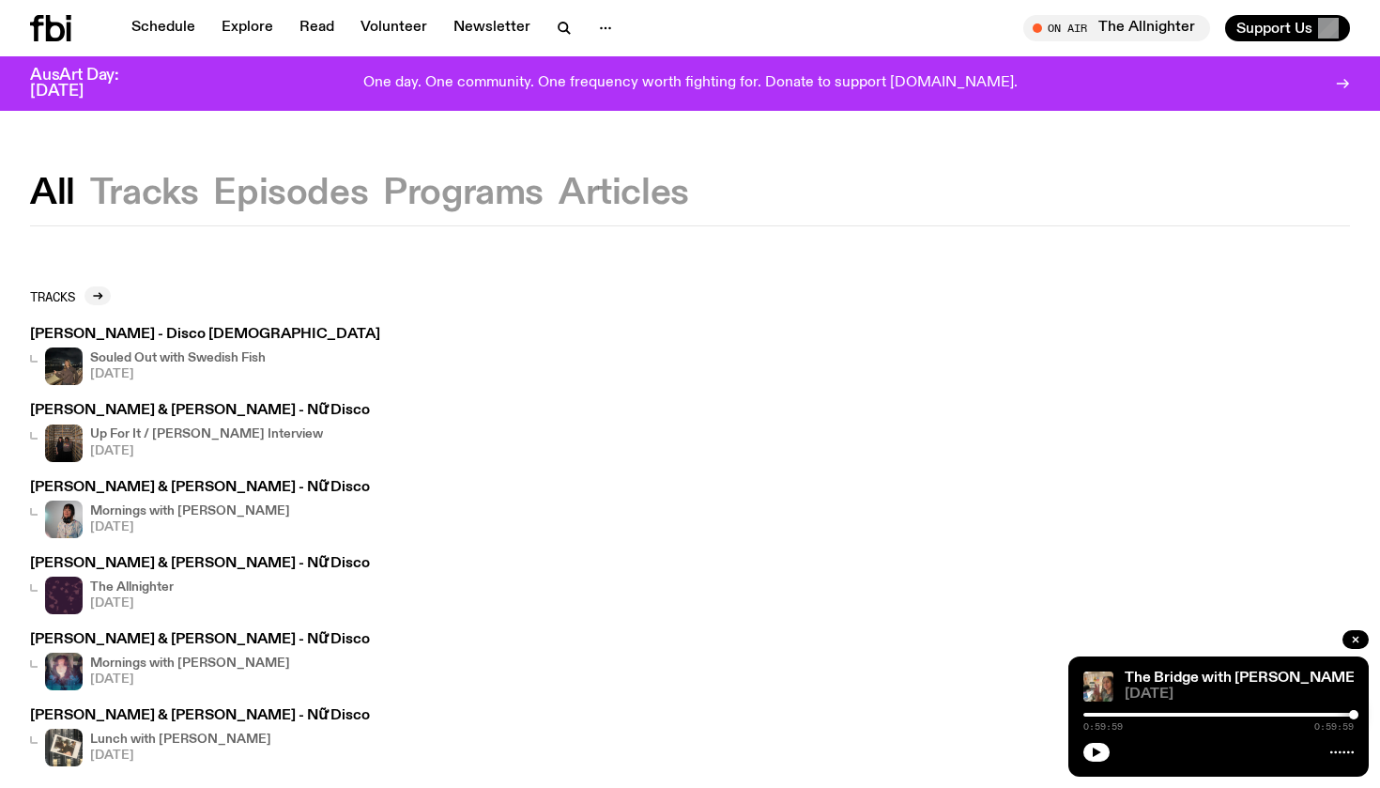
scroll to position [93, 0]
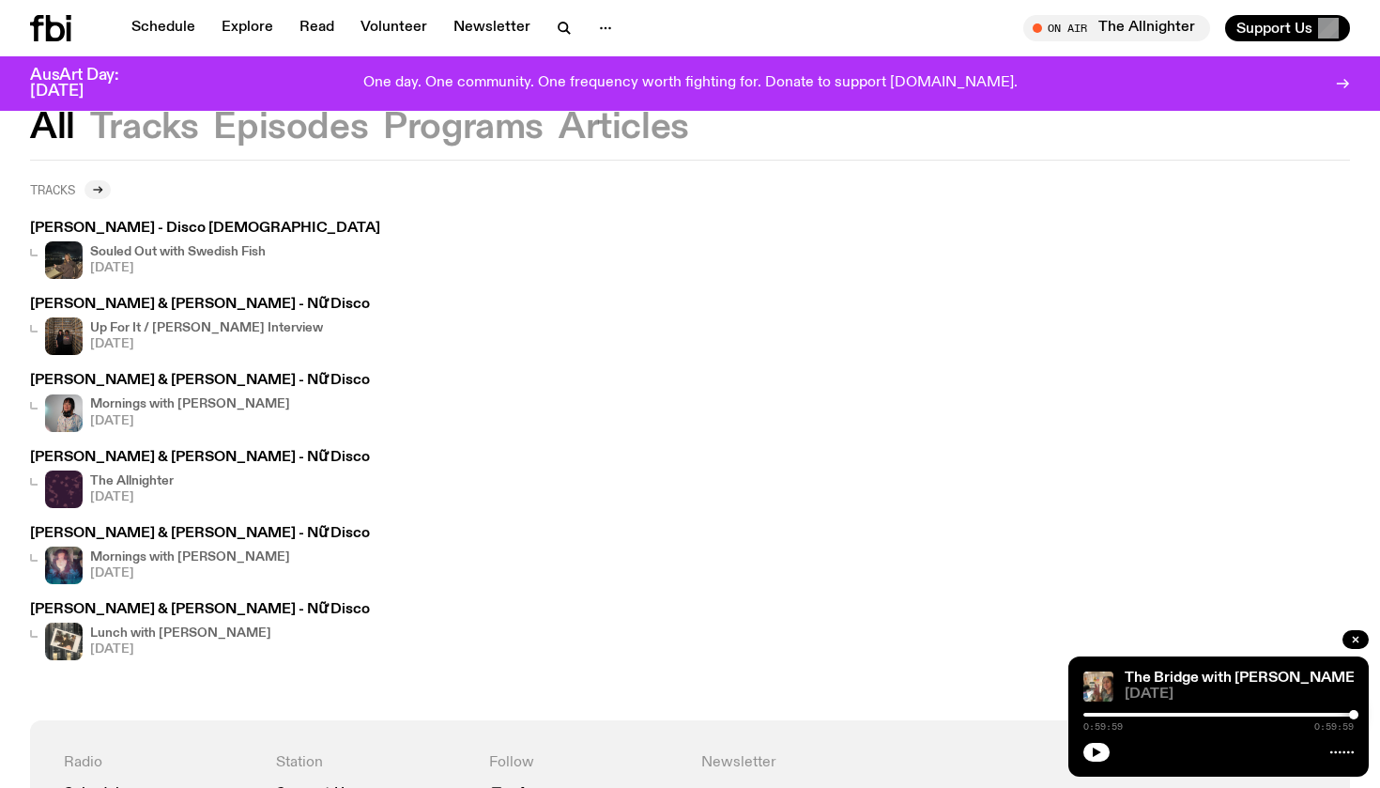
click at [107, 191] on div at bounding box center [97, 189] width 26 height 19
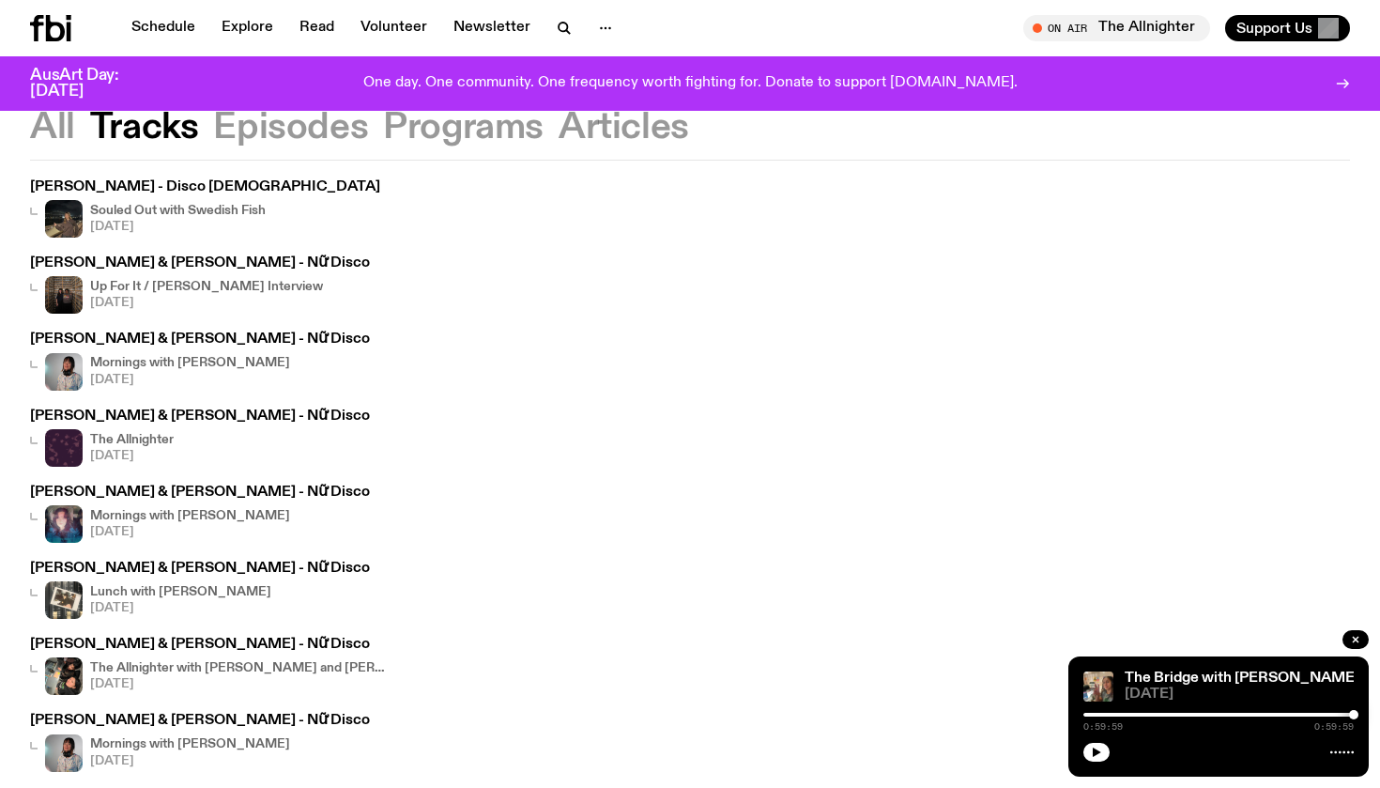
click at [244, 132] on button "Episodes" at bounding box center [290, 128] width 155 height 34
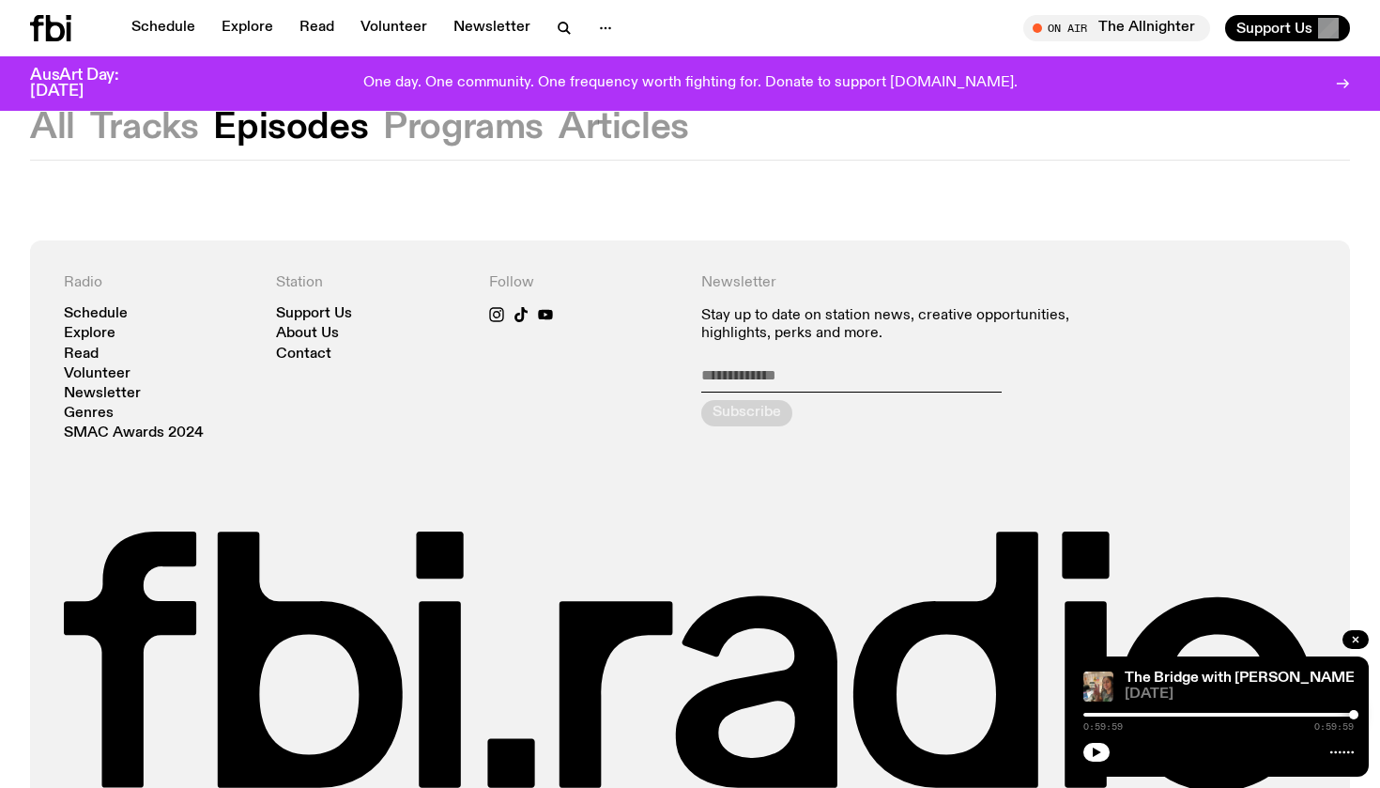
click at [449, 128] on button "Programs" at bounding box center [463, 128] width 161 height 34
click at [110, 130] on button "Tracks" at bounding box center [144, 128] width 109 height 34
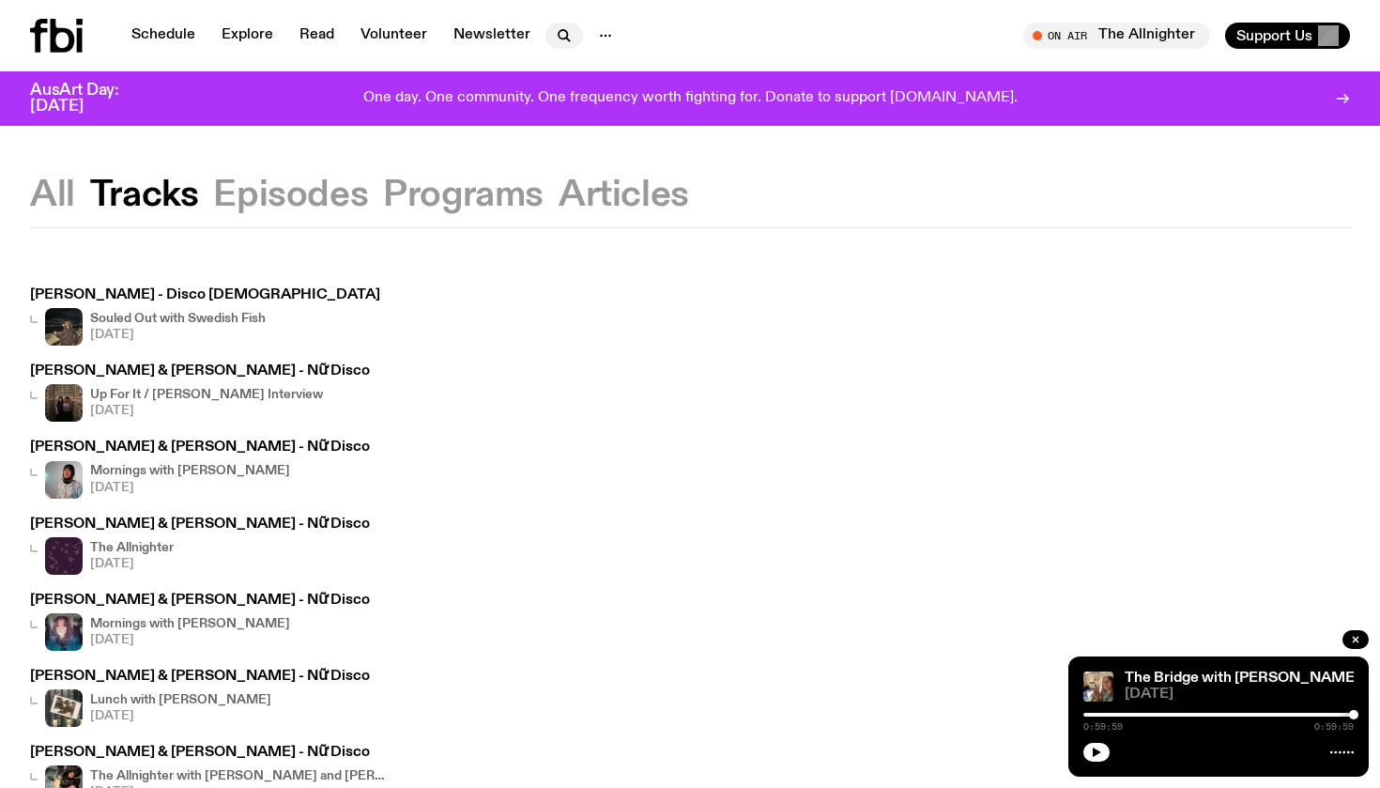
click at [555, 30] on icon "button" at bounding box center [564, 35] width 23 height 23
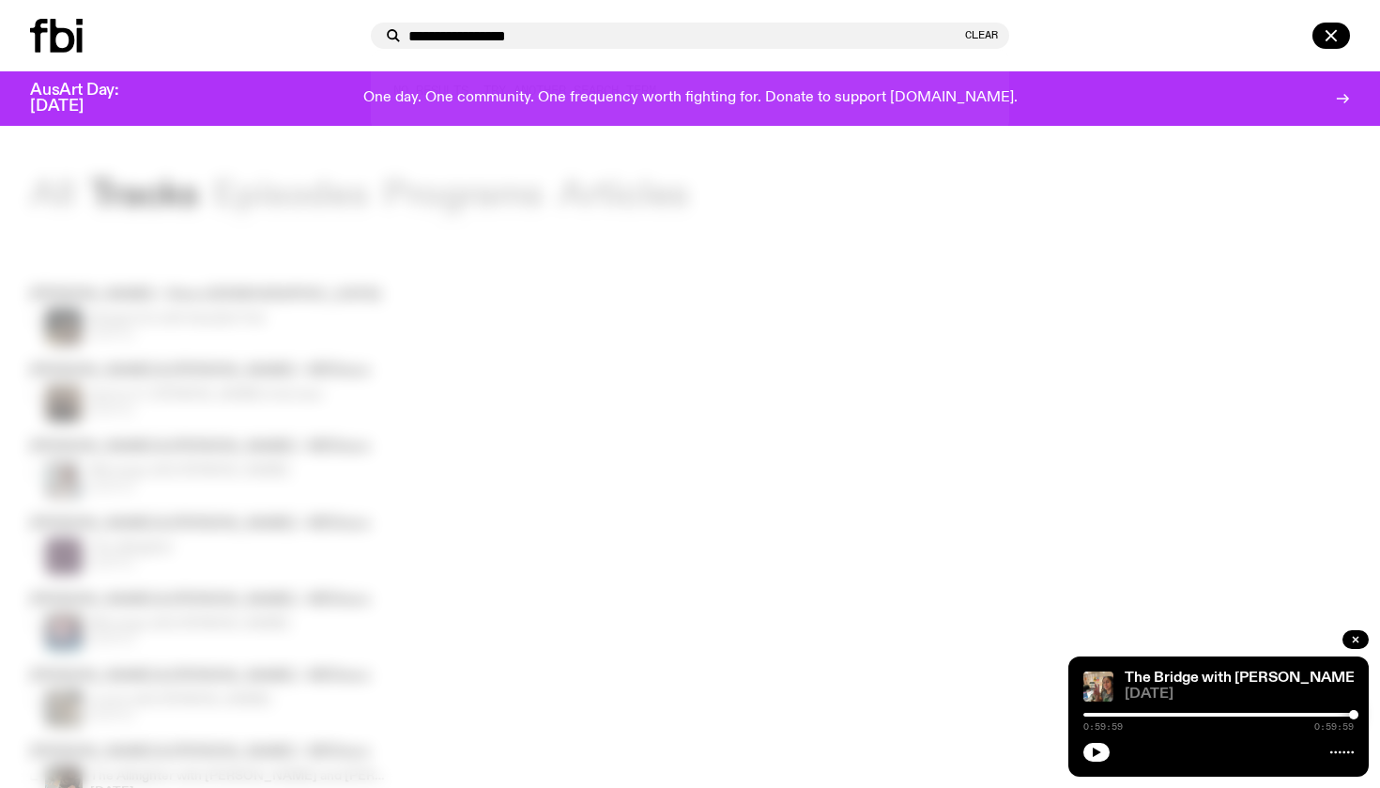
drag, startPoint x: 555, startPoint y: 30, endPoint x: 314, endPoint y: 30, distance: 241.3
click at [314, 30] on div "**********" at bounding box center [690, 35] width 1380 height 71
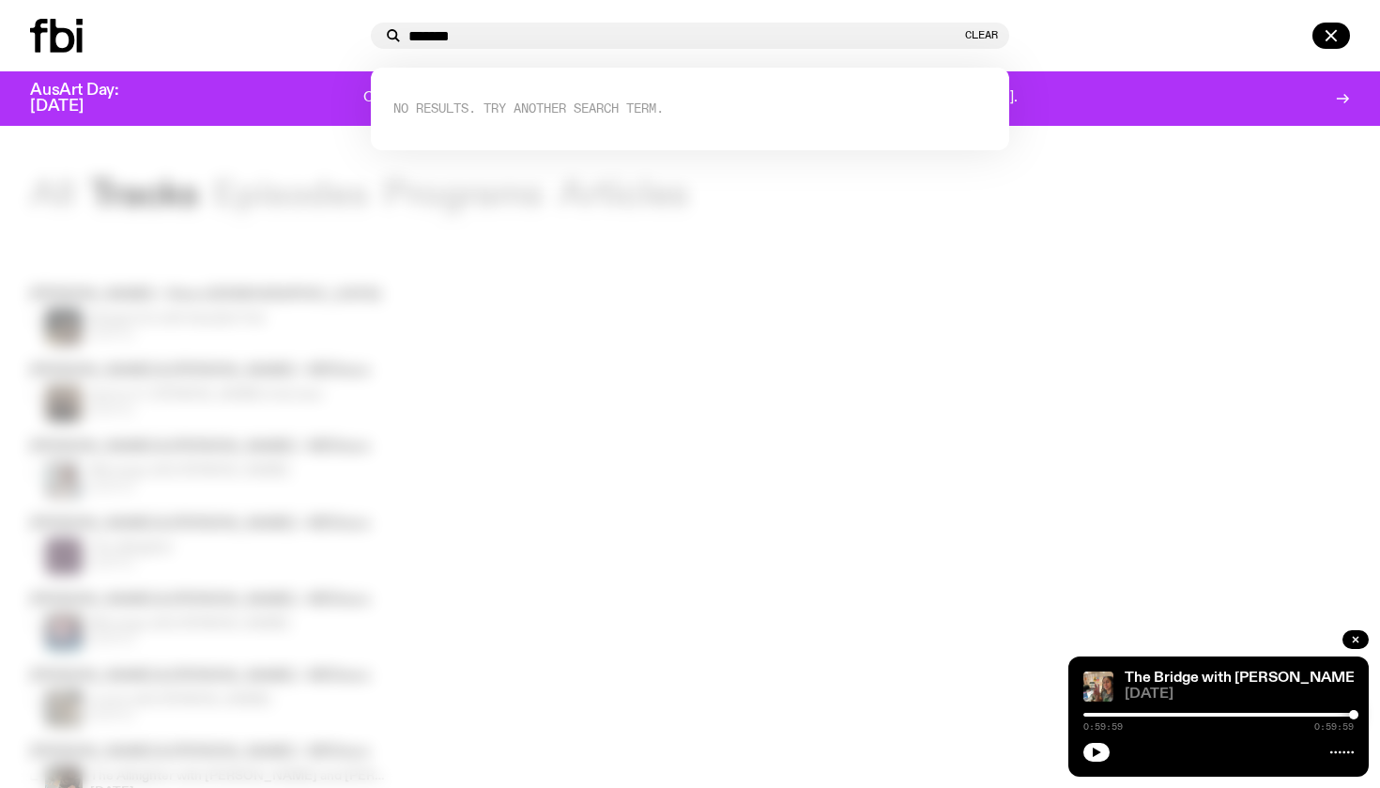
type input "******"
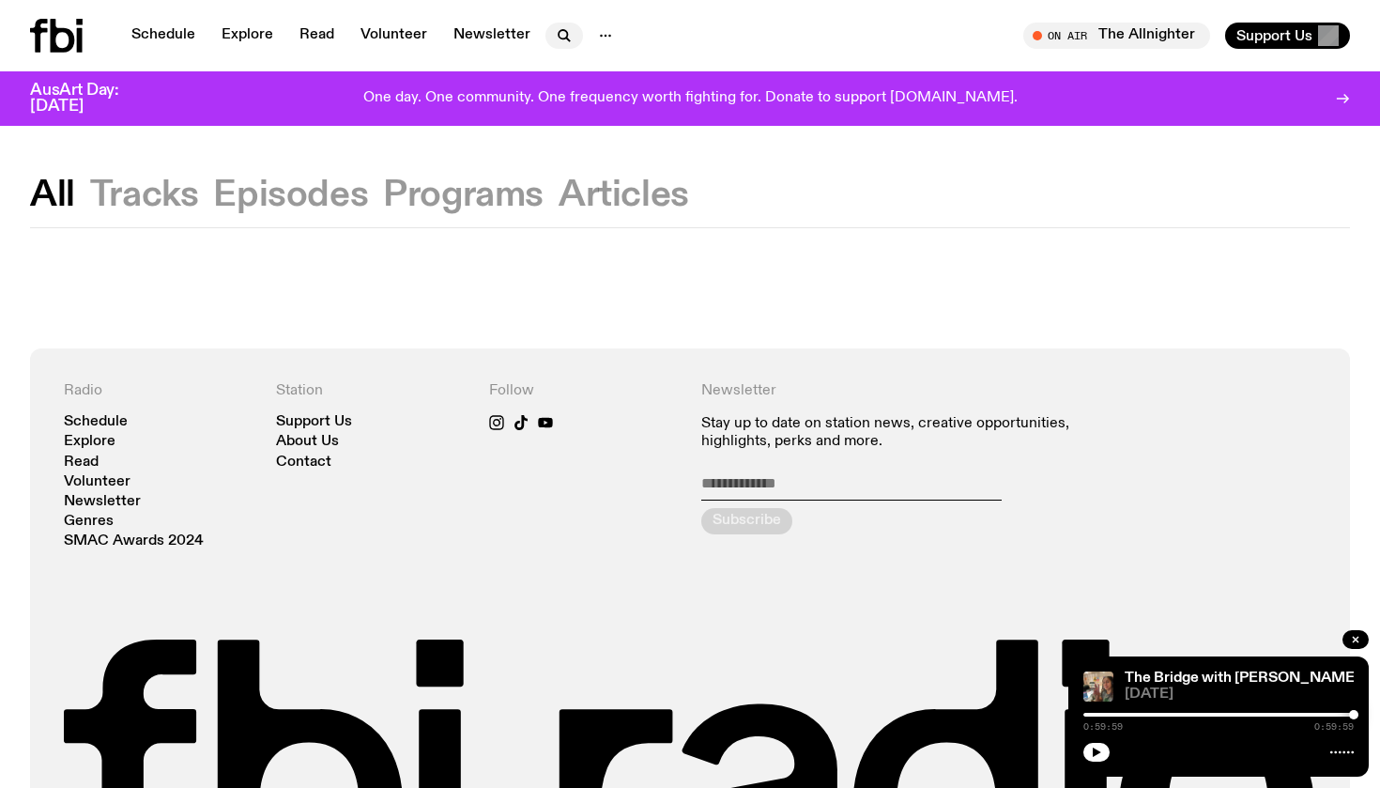
click at [553, 25] on icon "button" at bounding box center [564, 35] width 23 height 23
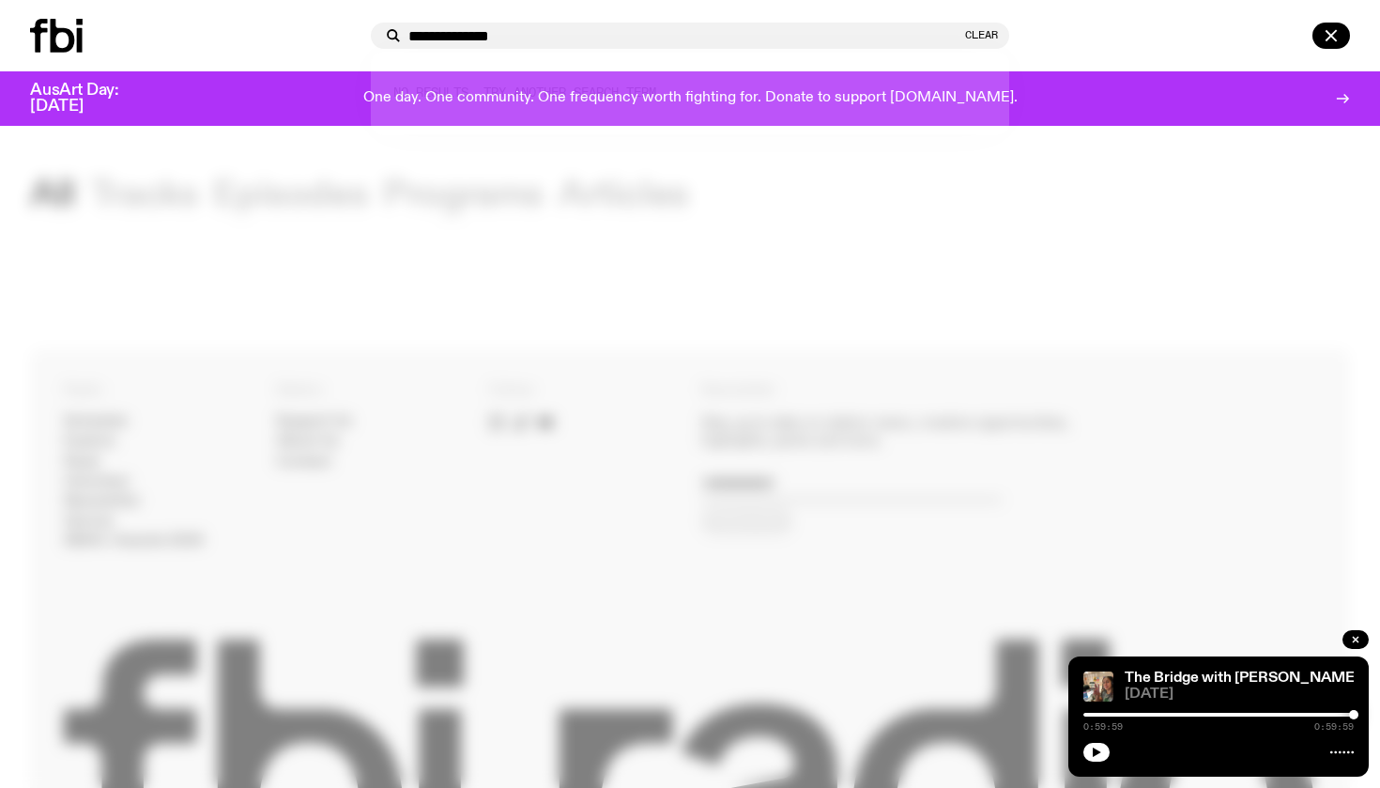
type input "**********"
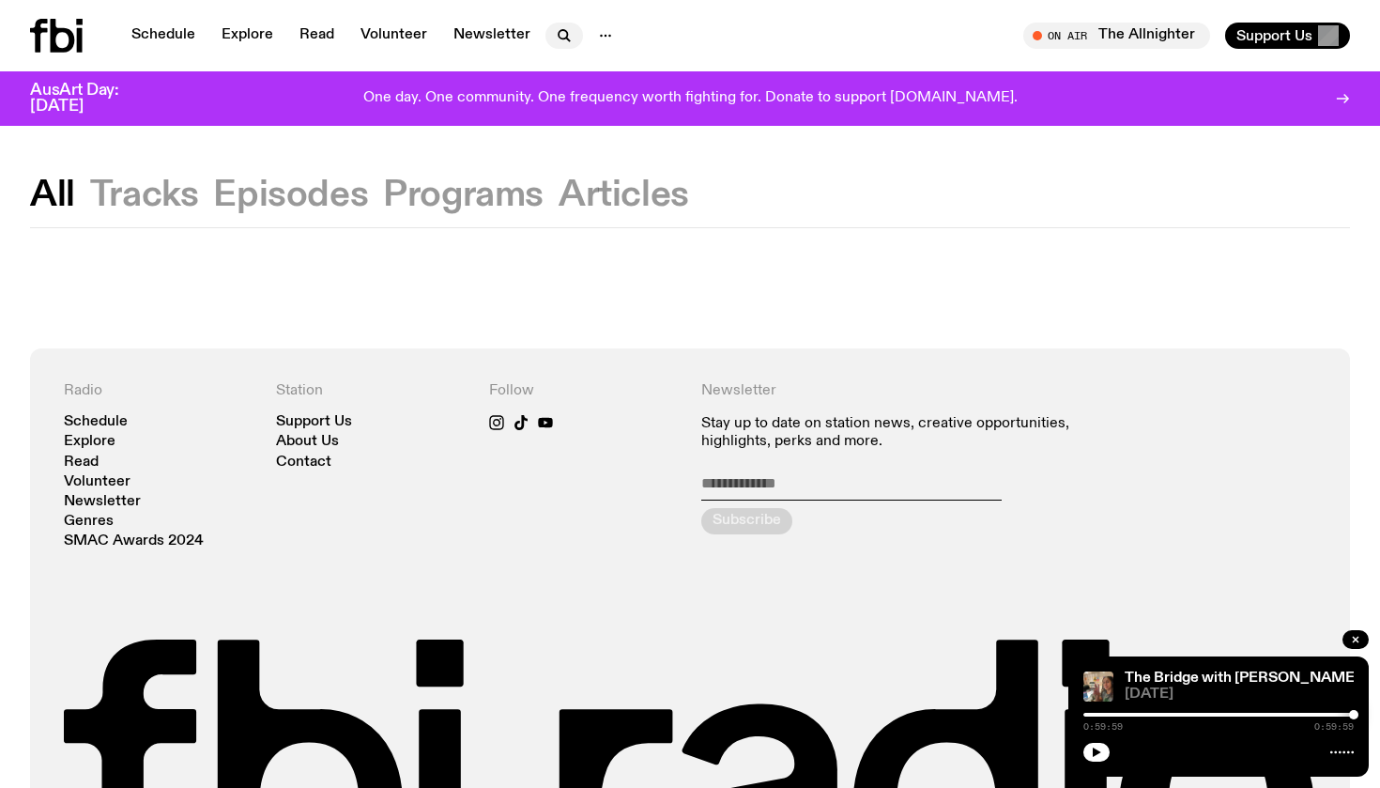
click at [547, 37] on button "button" at bounding box center [564, 36] width 38 height 26
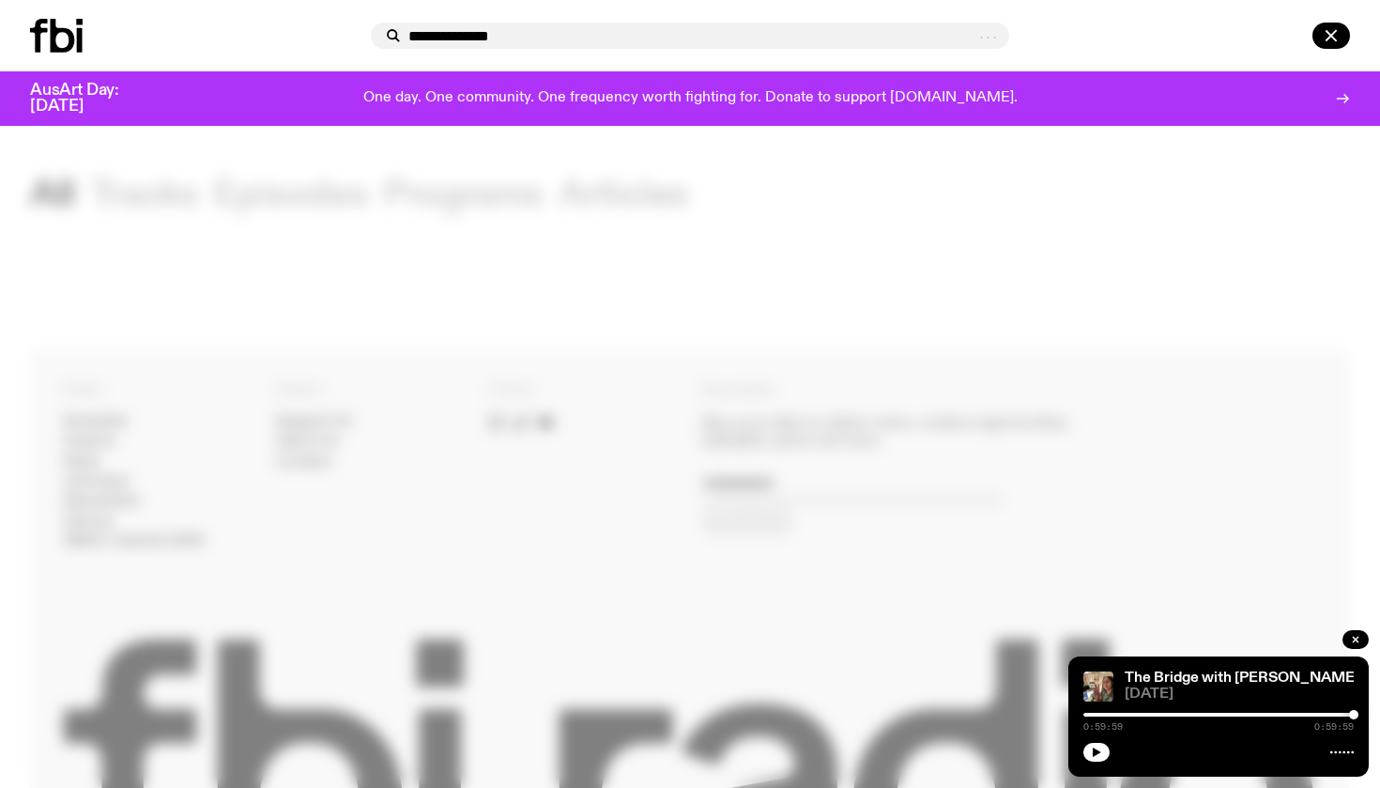
click at [536, 37] on input "**********" at bounding box center [691, 36] width 566 height 16
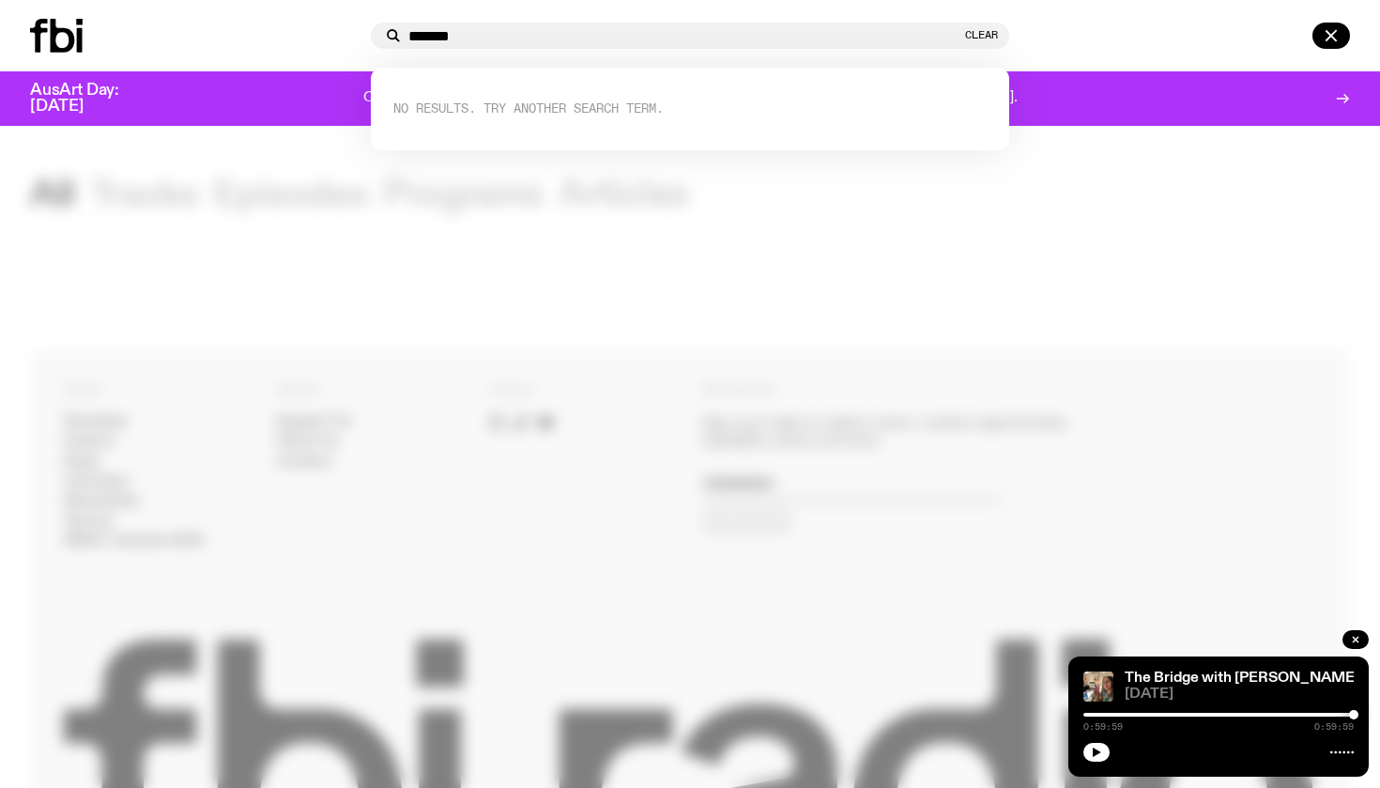
type input "******"
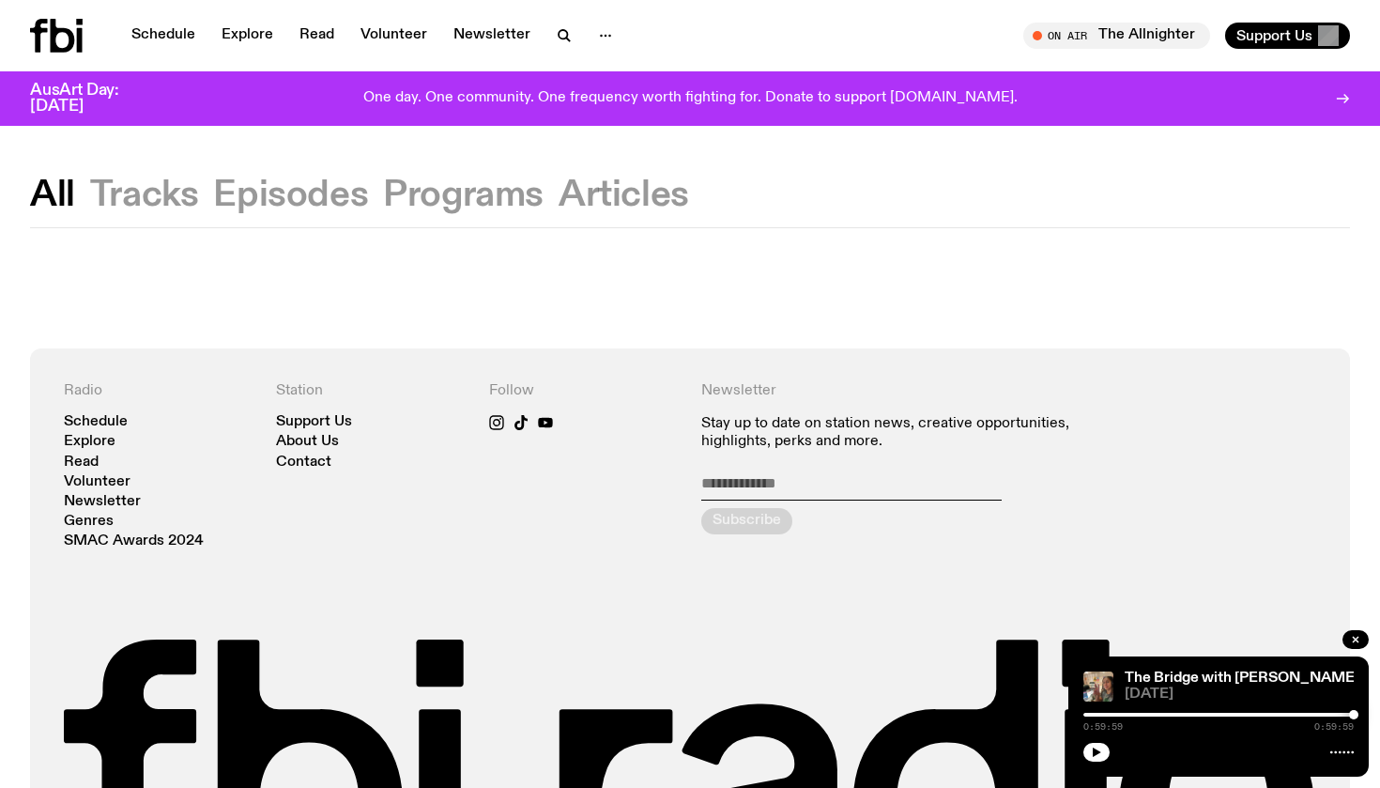
click at [117, 205] on button "Tracks" at bounding box center [144, 195] width 109 height 34
click at [560, 36] on icon "button" at bounding box center [564, 35] width 23 height 23
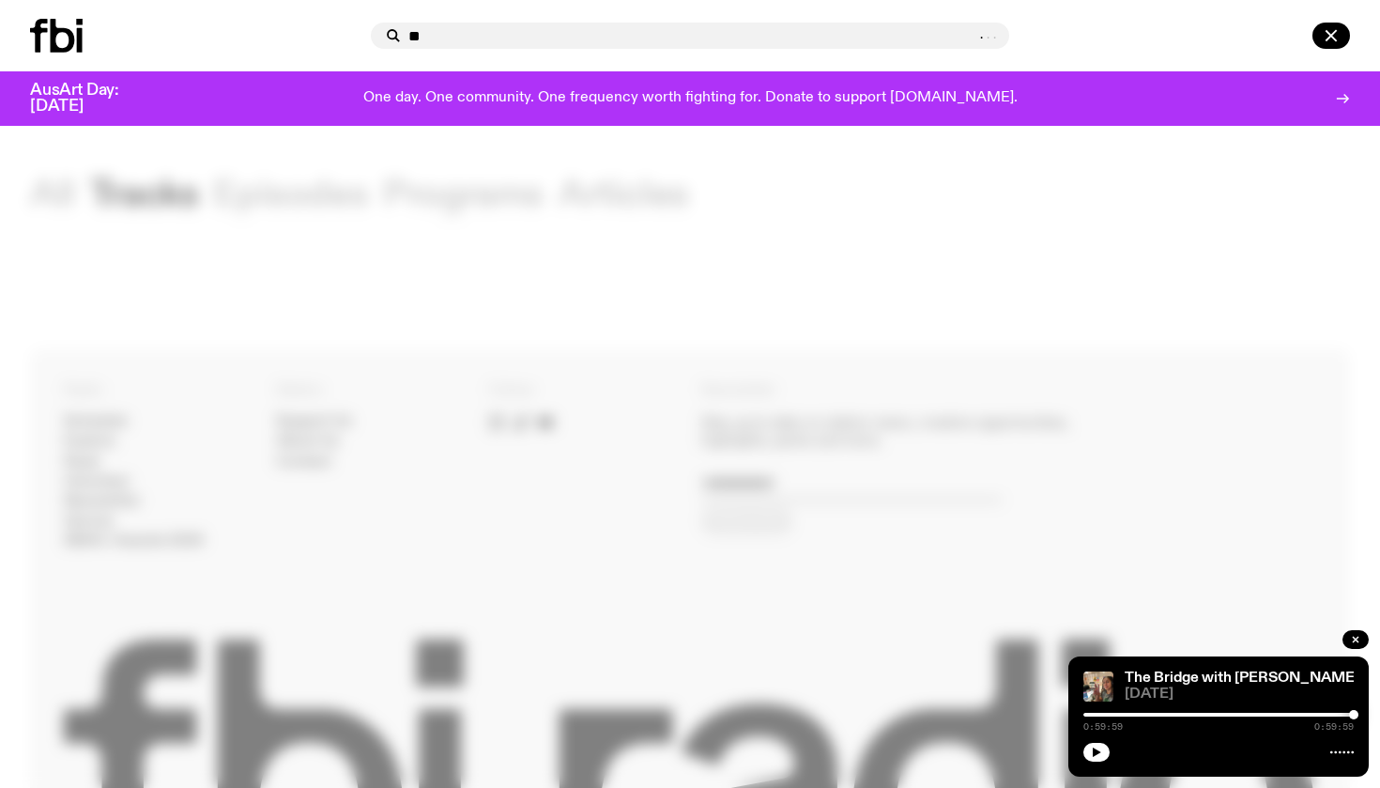
type input "*"
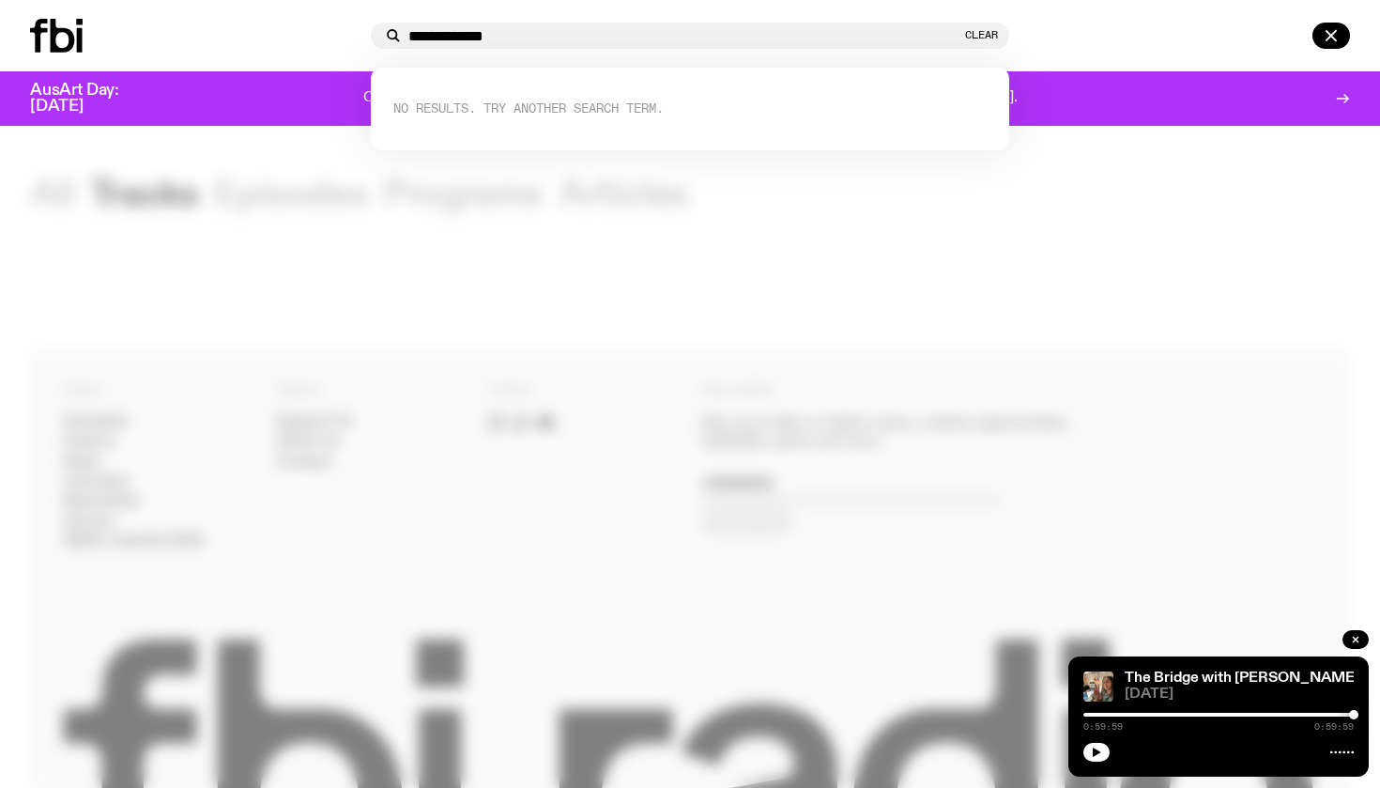
type input "**********"
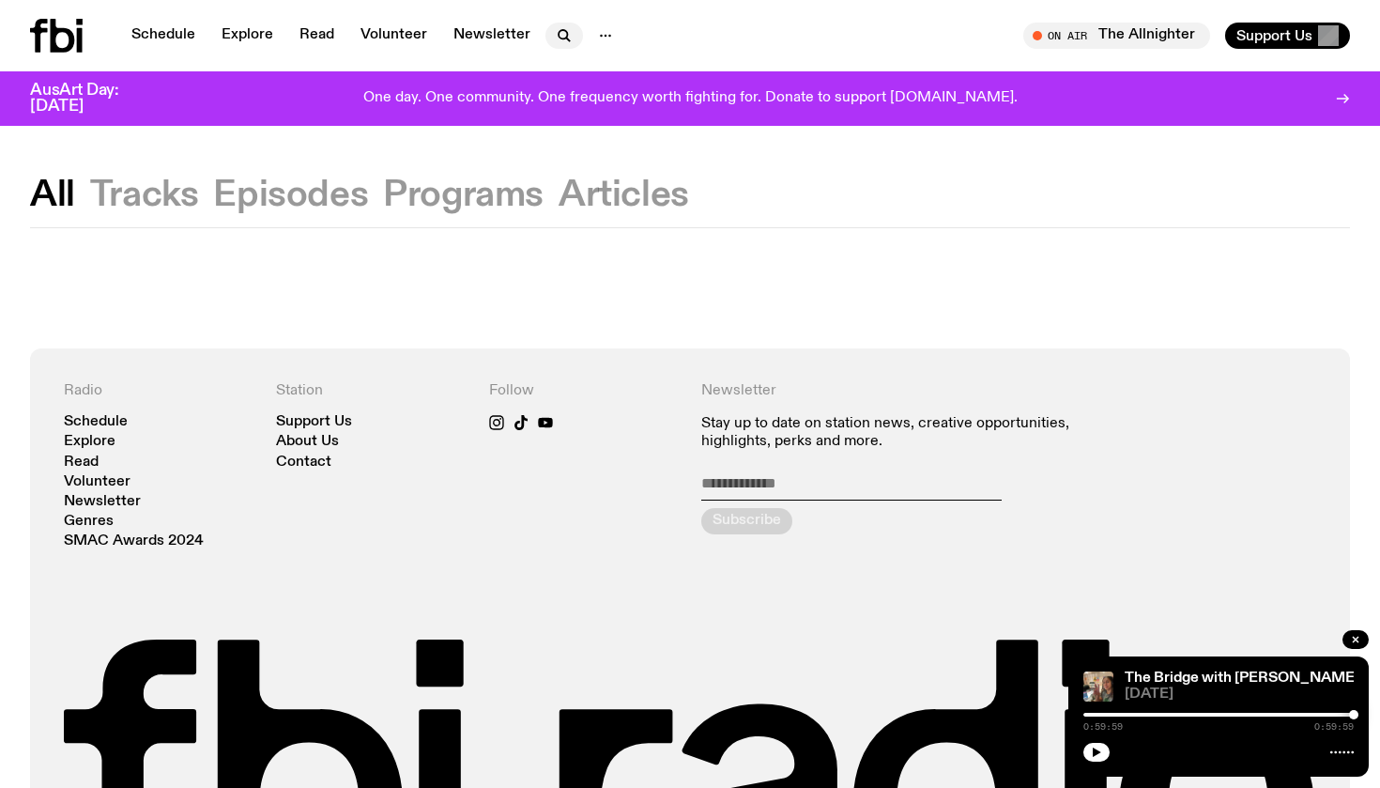
click at [555, 30] on icon "button" at bounding box center [564, 35] width 23 height 23
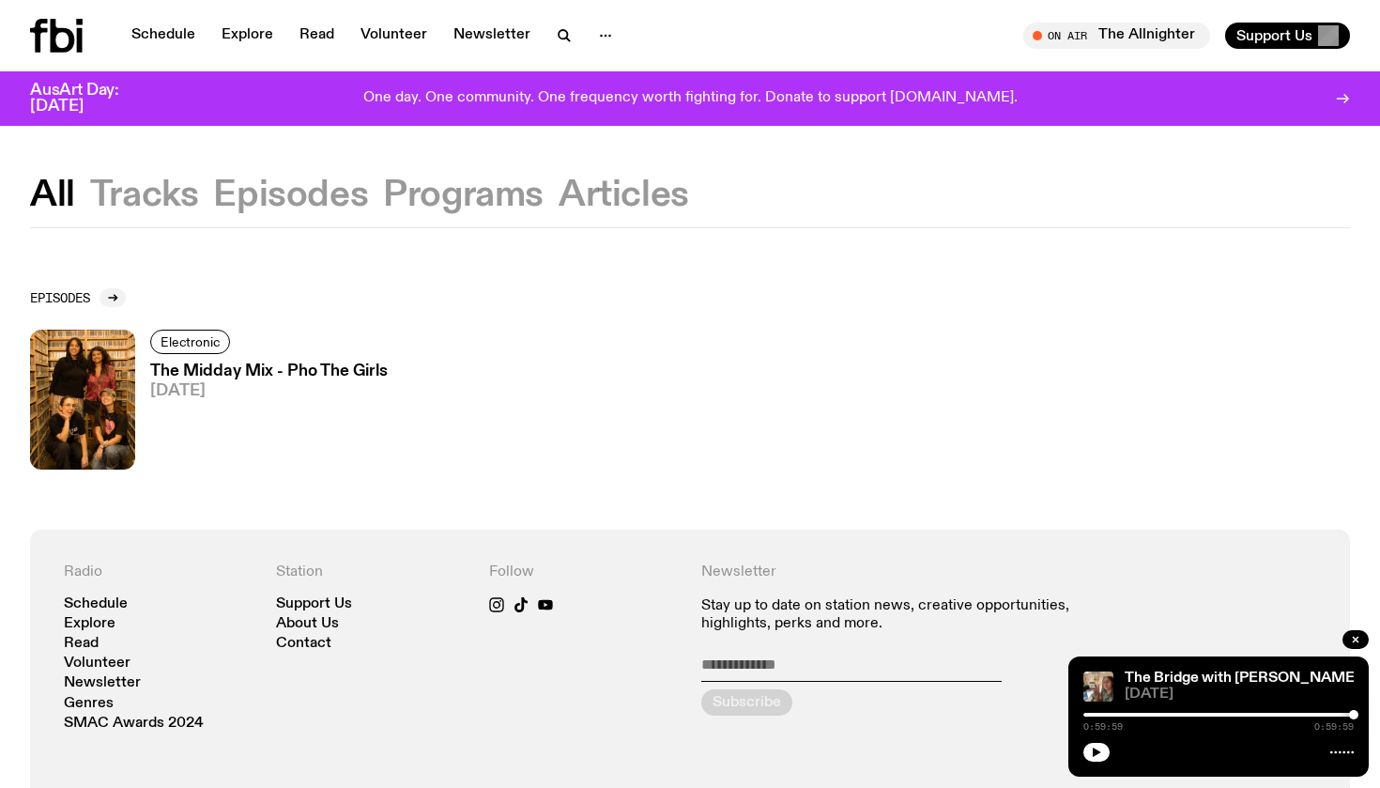
click at [169, 200] on button "Tracks" at bounding box center [144, 195] width 109 height 34
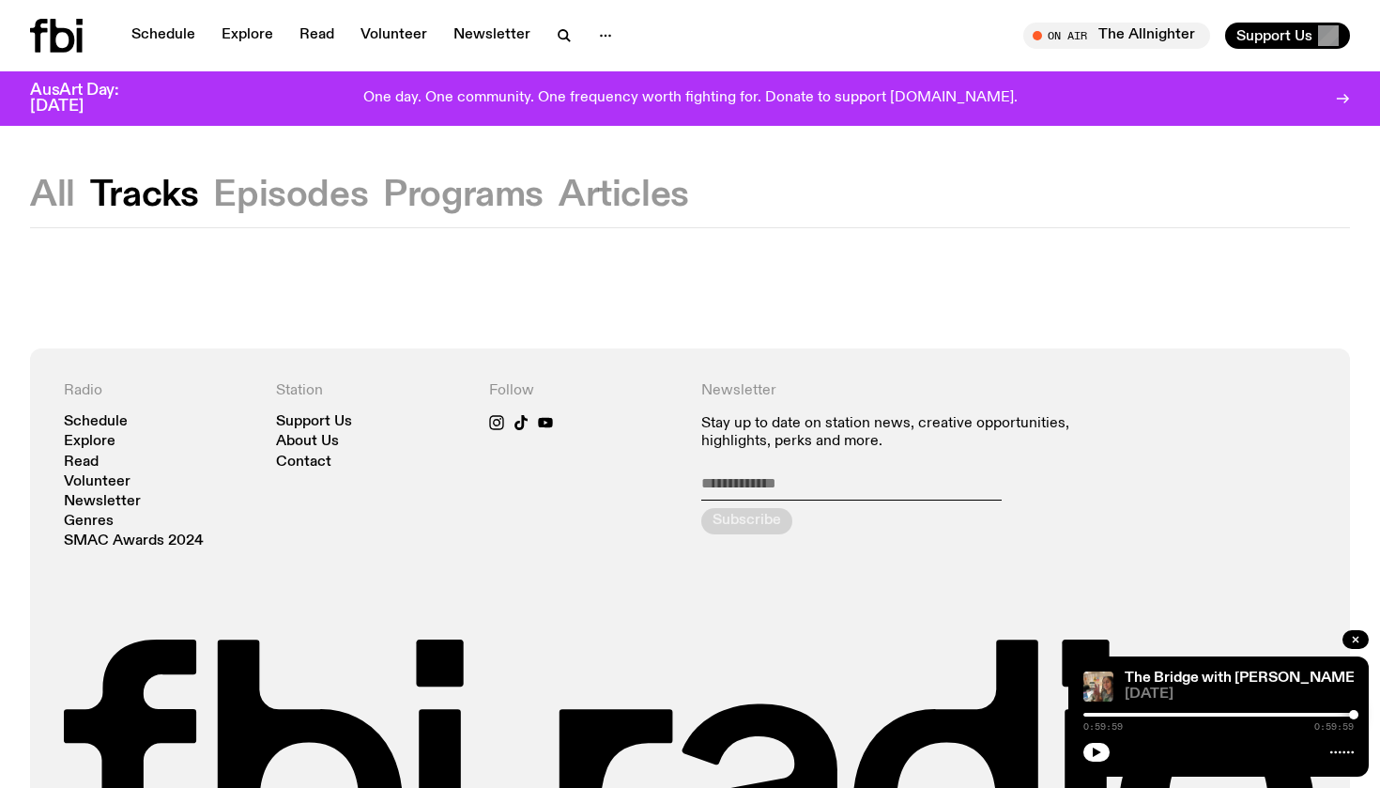
click at [293, 181] on button "Episodes" at bounding box center [290, 195] width 155 height 34
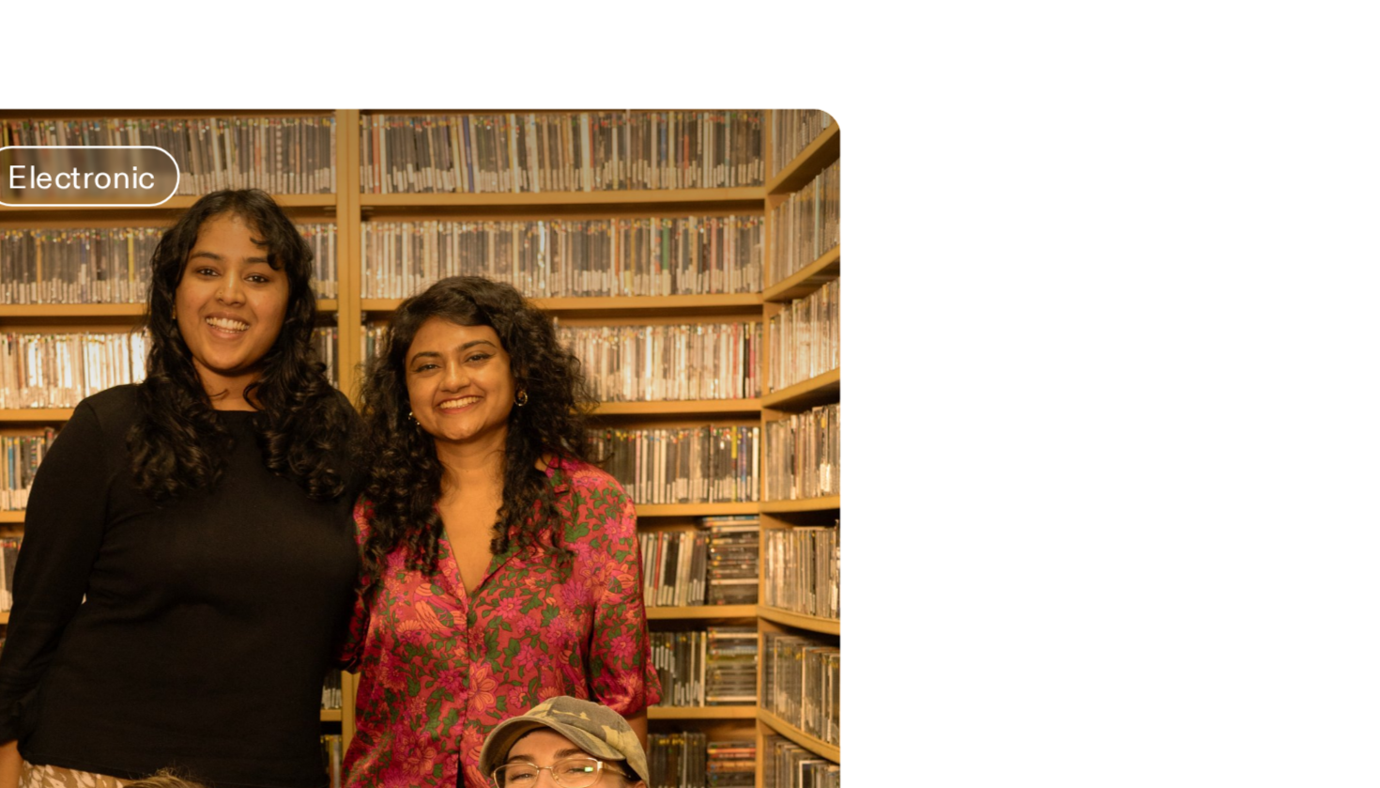
drag, startPoint x: 84, startPoint y: 155, endPoint x: 104, endPoint y: 146, distance: 22.3
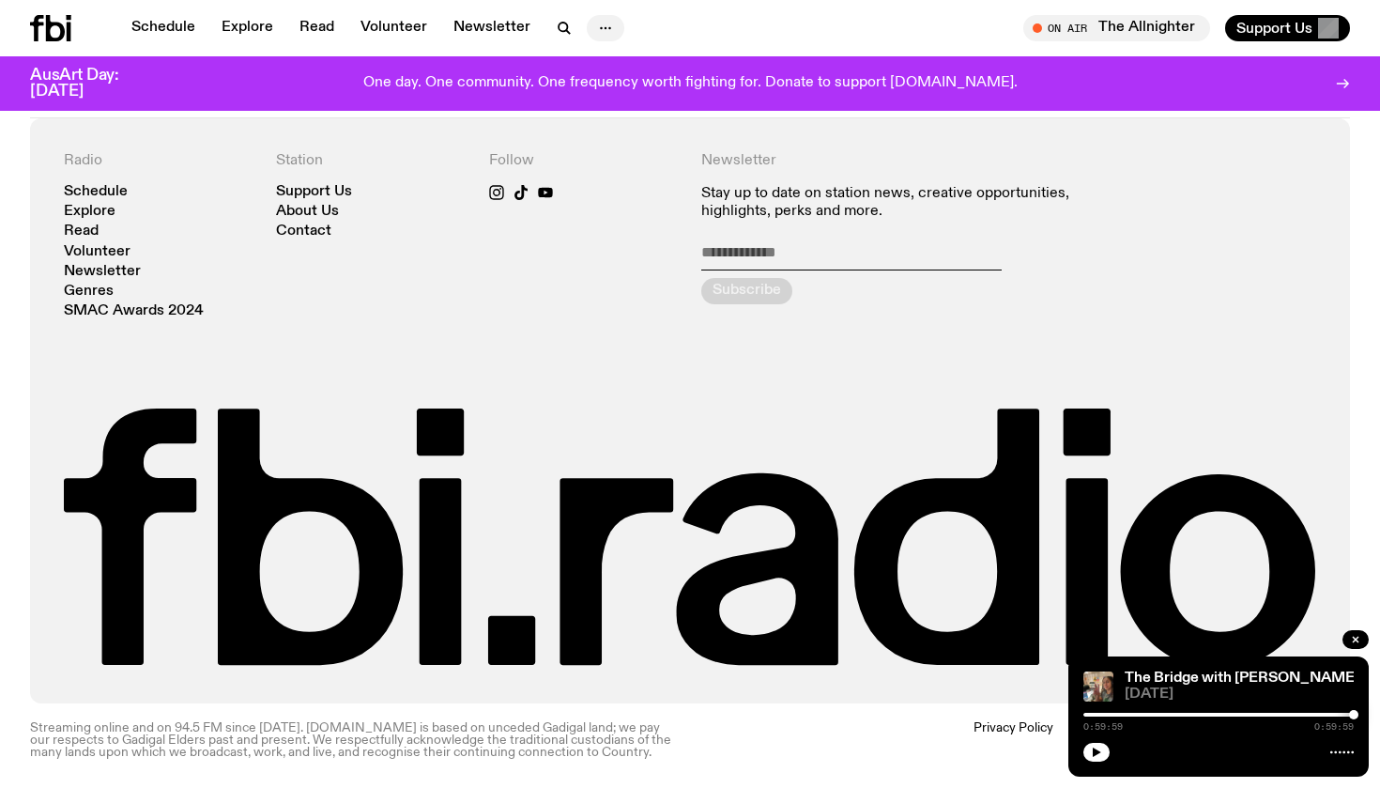
scroll to position [826, 0]
